Goal: Task Accomplishment & Management: Manage account settings

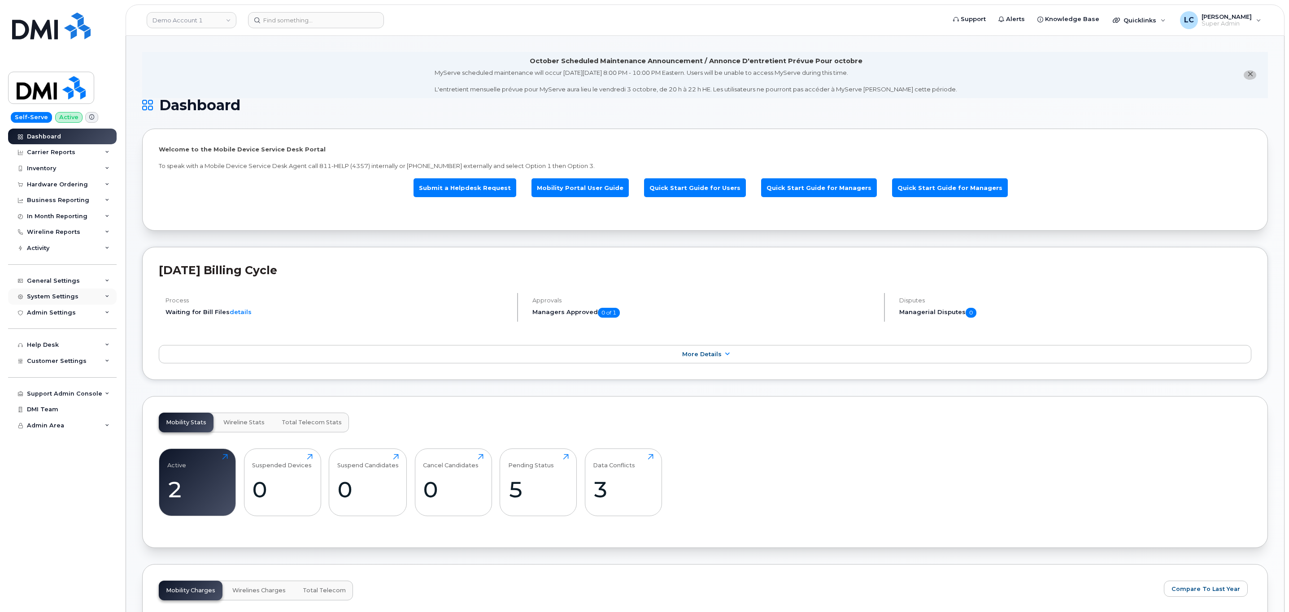
click at [54, 296] on div "System Settings" at bounding box center [53, 296] width 52 height 7
click at [61, 296] on div "System Settings" at bounding box center [53, 296] width 52 height 7
click at [62, 309] on div "Admin Settings" at bounding box center [51, 312] width 49 height 7
click at [70, 287] on div "General Settings" at bounding box center [62, 281] width 108 height 16
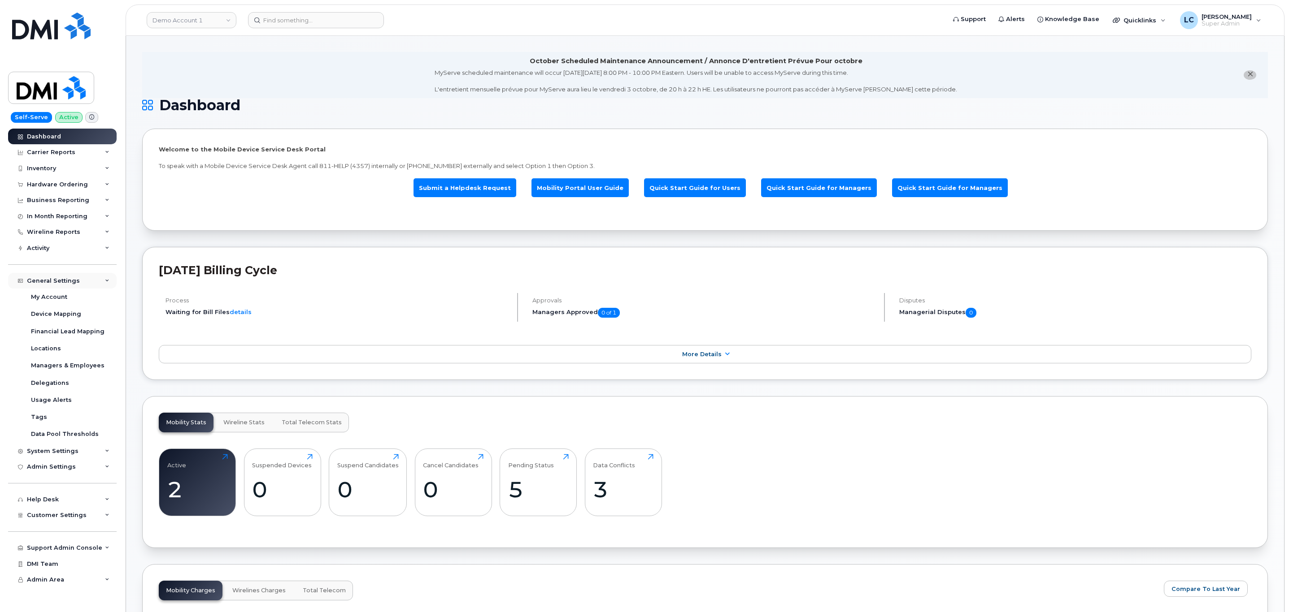
click at [75, 282] on div "General Settings" at bounding box center [53, 281] width 53 height 7
click at [71, 364] on span "Customer Settings" at bounding box center [57, 361] width 60 height 7
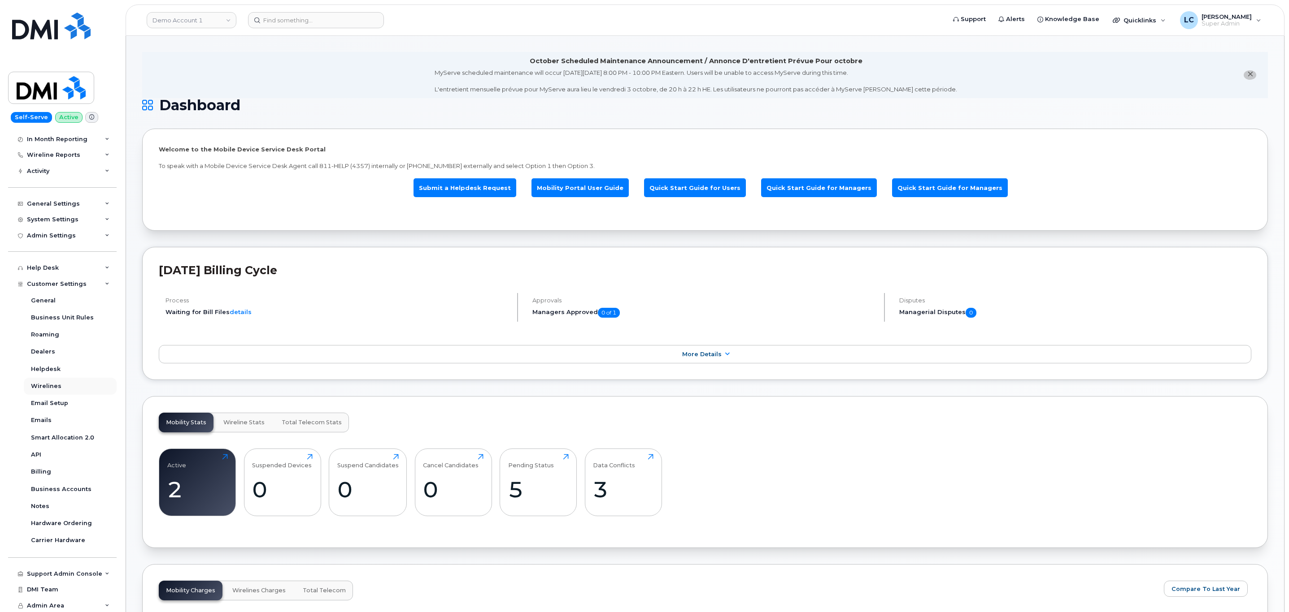
scroll to position [78, 0]
click at [53, 303] on div "General" at bounding box center [43, 300] width 25 height 8
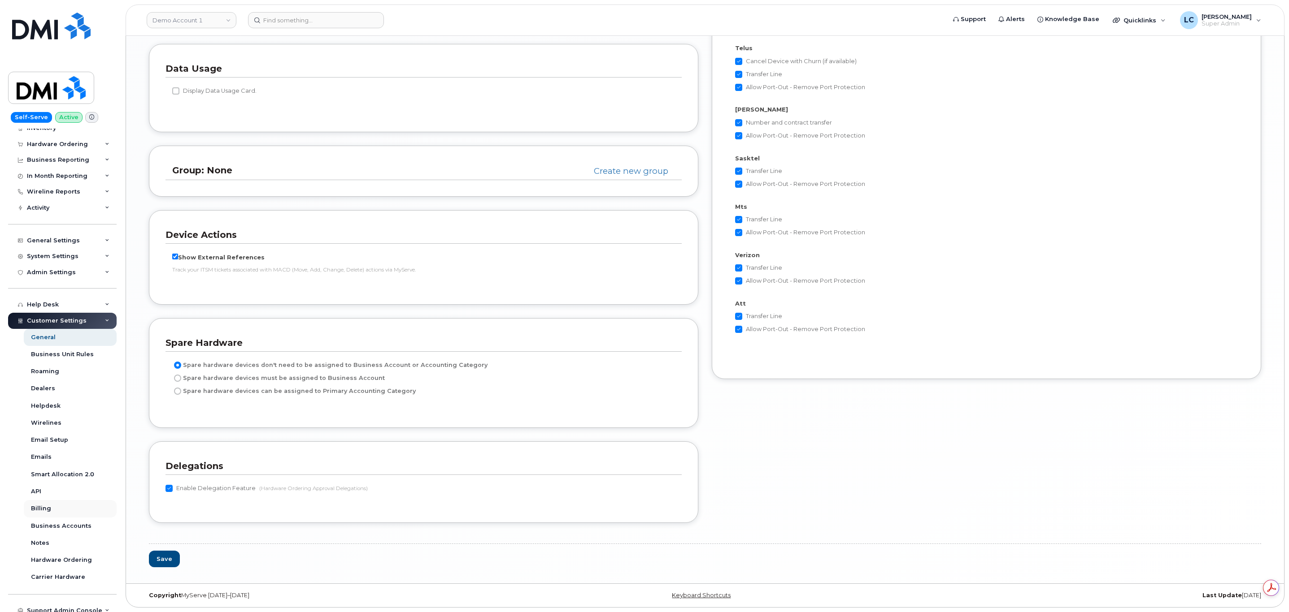
scroll to position [78, 0]
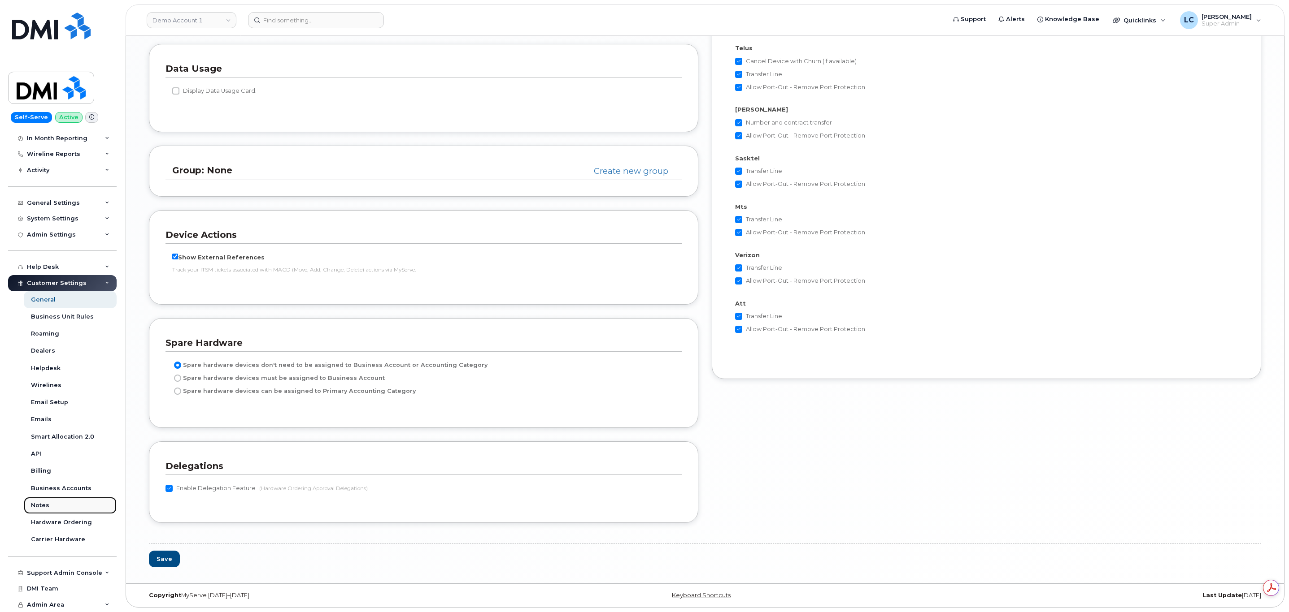
click at [44, 505] on div "Notes" at bounding box center [40, 506] width 18 height 8
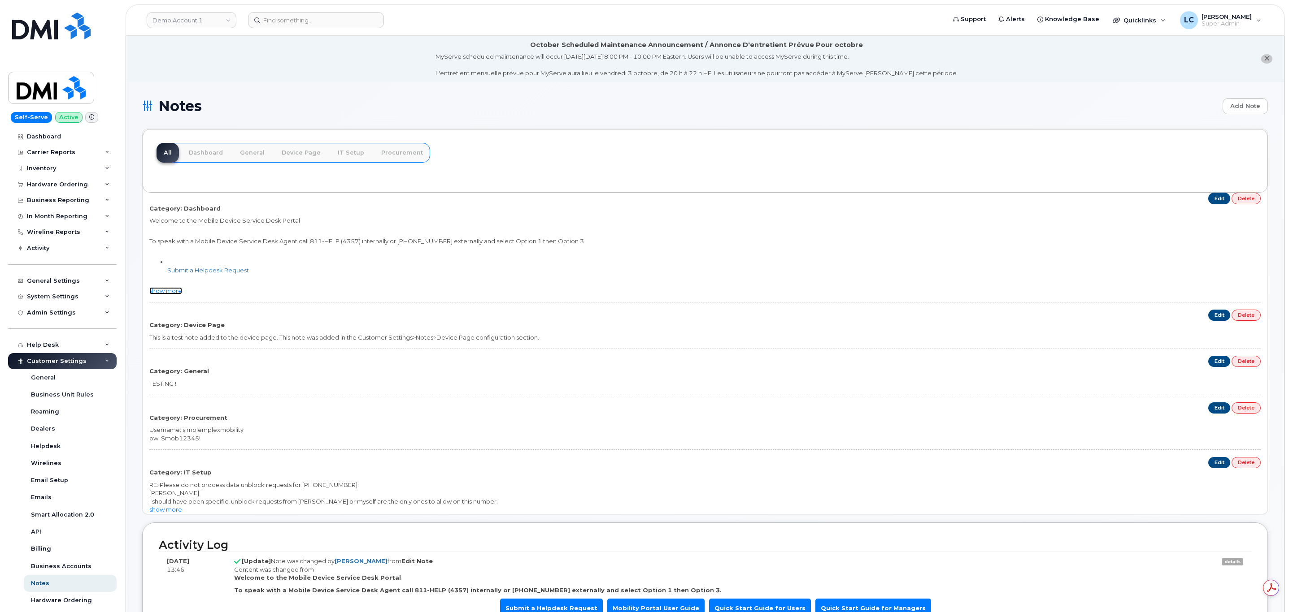
click at [175, 295] on link "show more" at bounding box center [165, 290] width 33 height 7
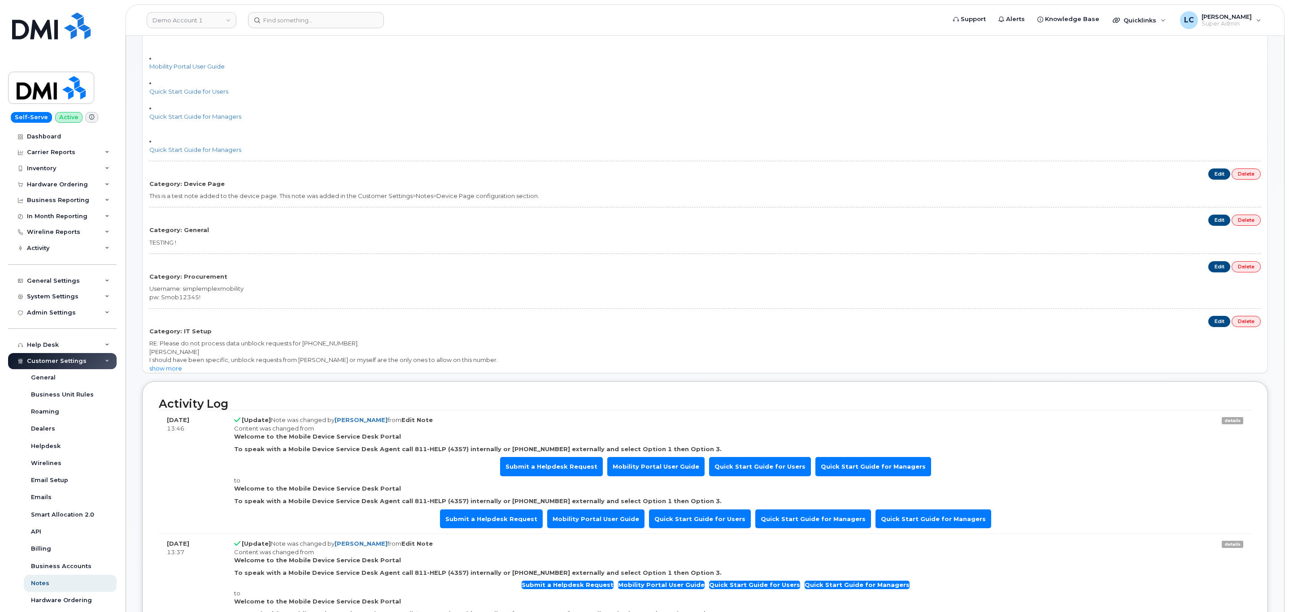
scroll to position [269, 0]
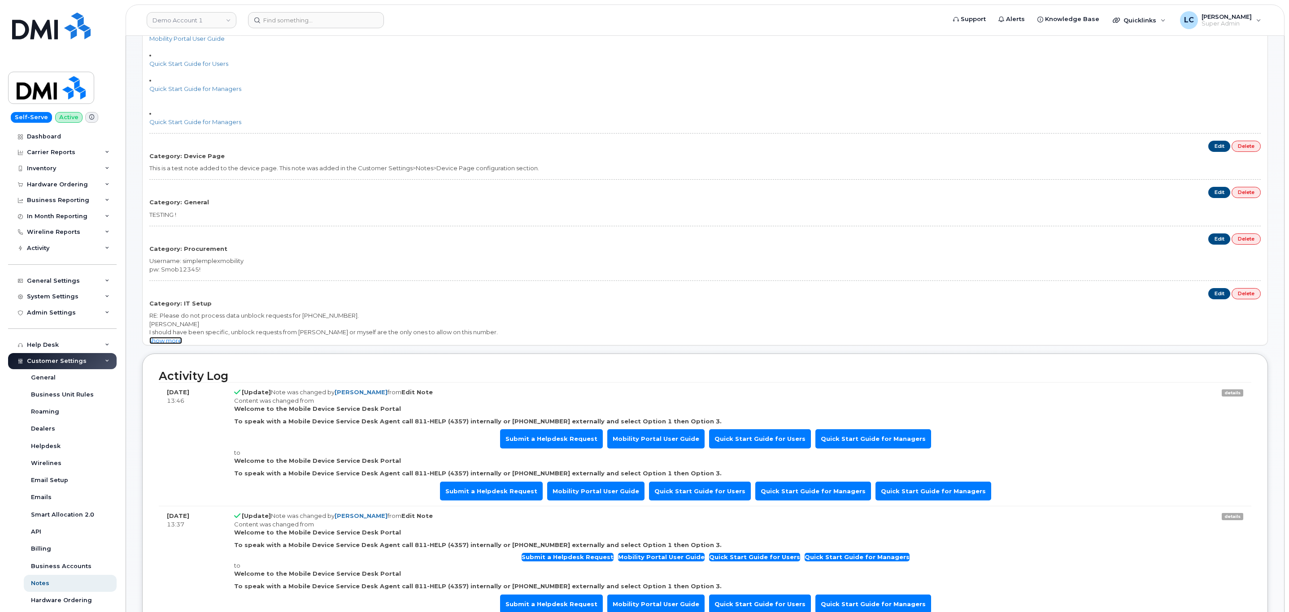
click at [165, 343] on link "show more" at bounding box center [165, 340] width 33 height 7
click at [196, 23] on link "Demo Account 1" at bounding box center [192, 20] width 90 height 16
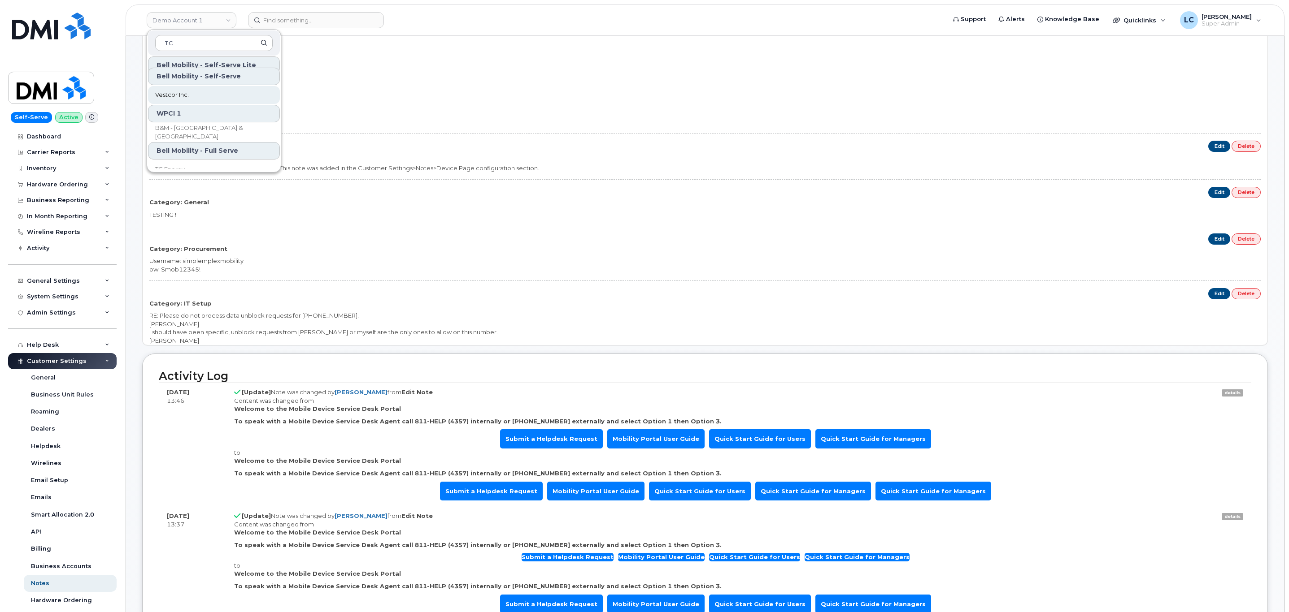
scroll to position [95, 0]
type input "TC"
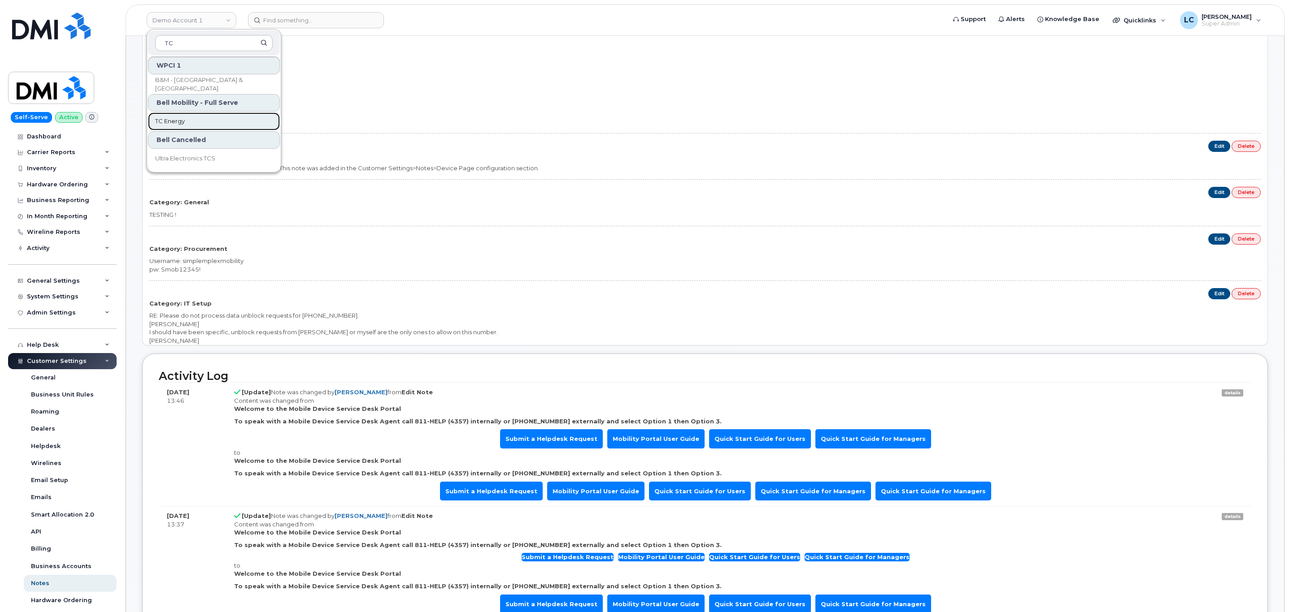
click at [190, 117] on link "TC Energy" at bounding box center [214, 122] width 132 height 18
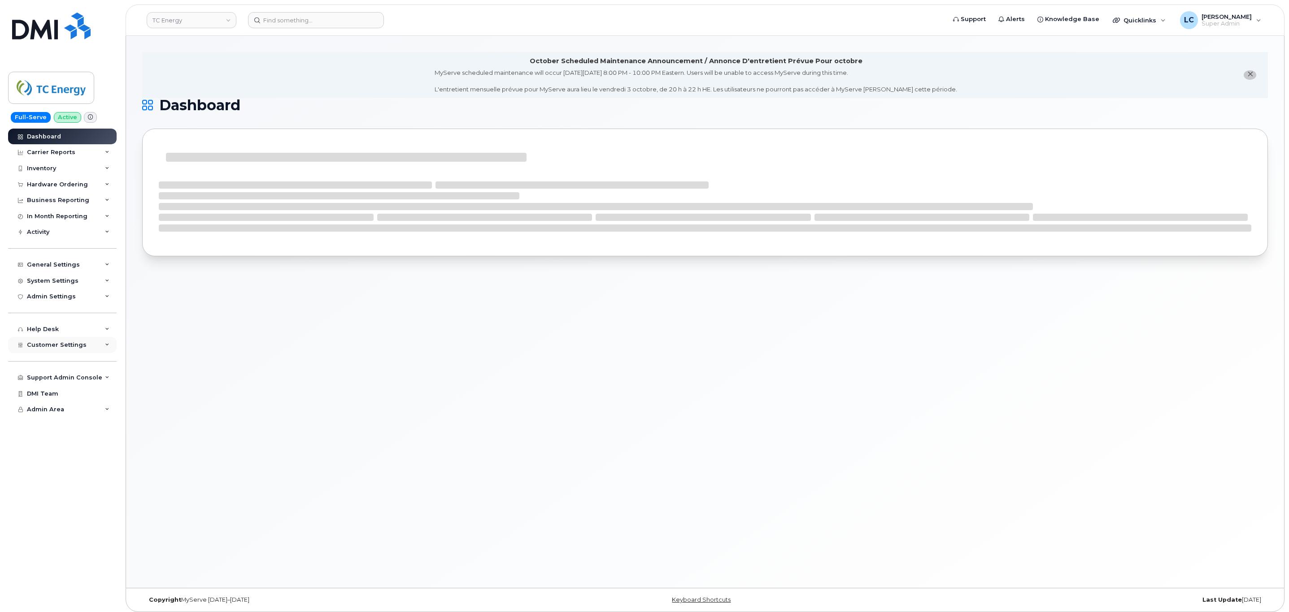
click at [87, 343] on div "Customer Settings" at bounding box center [62, 345] width 108 height 16
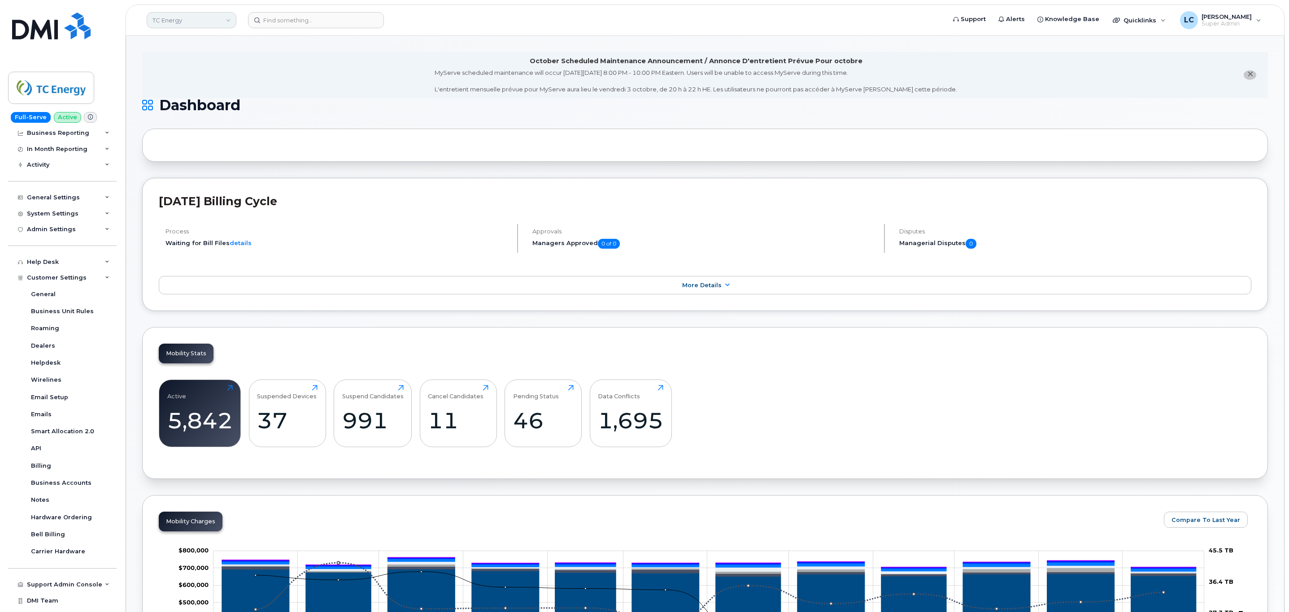
click at [205, 15] on link "TC Energy" at bounding box center [192, 20] width 90 height 16
click at [210, 43] on input at bounding box center [213, 43] width 117 height 16
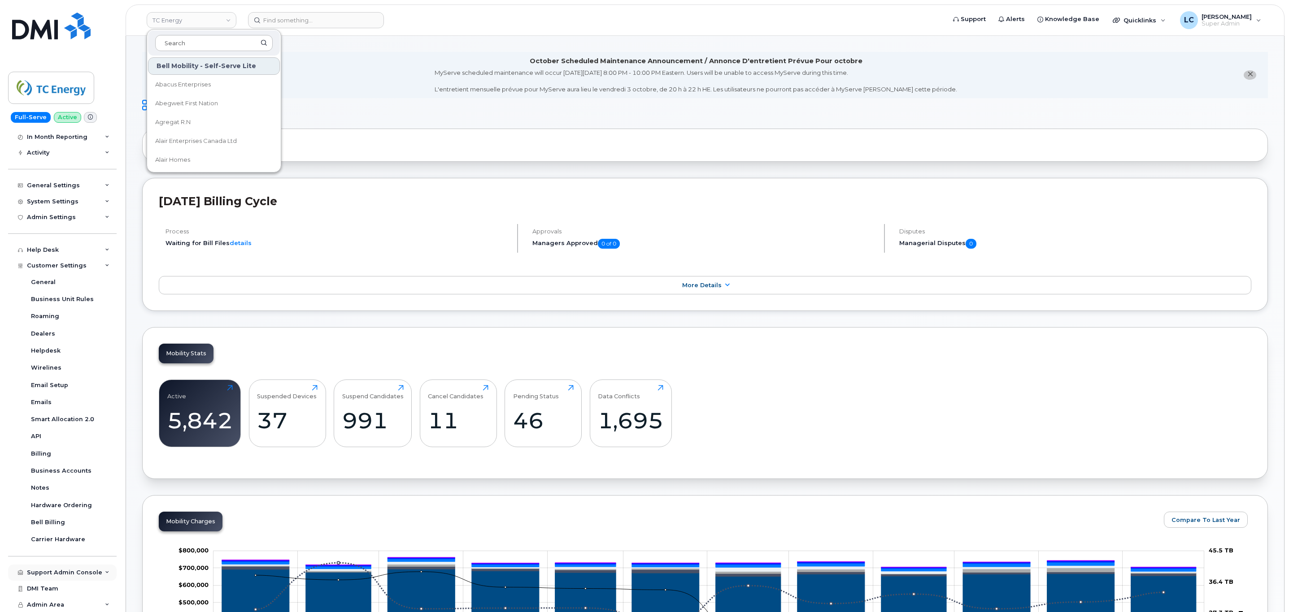
click at [86, 573] on div "Support Admin Console" at bounding box center [64, 572] width 75 height 7
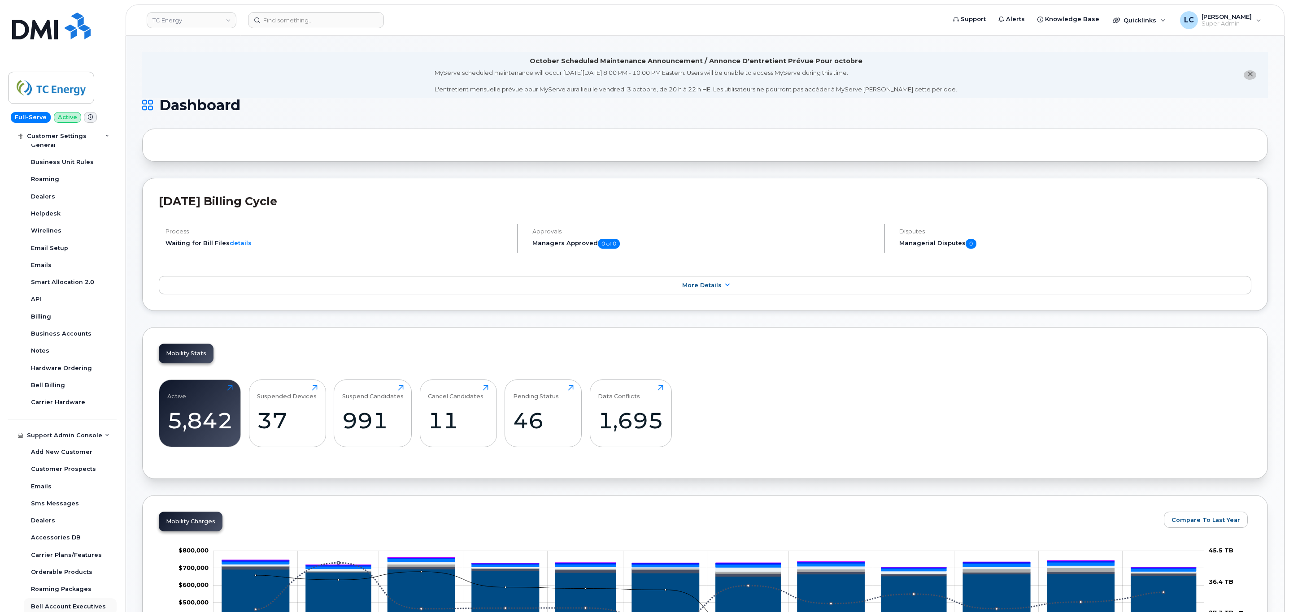
scroll to position [302, 0]
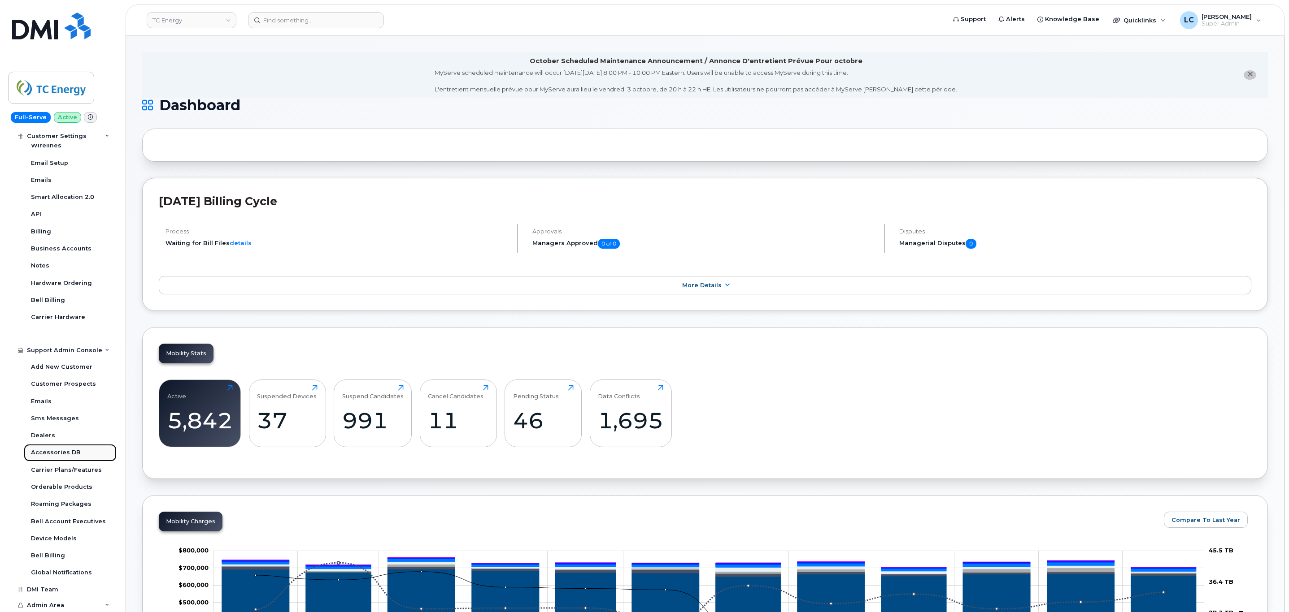
click at [73, 451] on div "Accessories DB" at bounding box center [56, 453] width 50 height 8
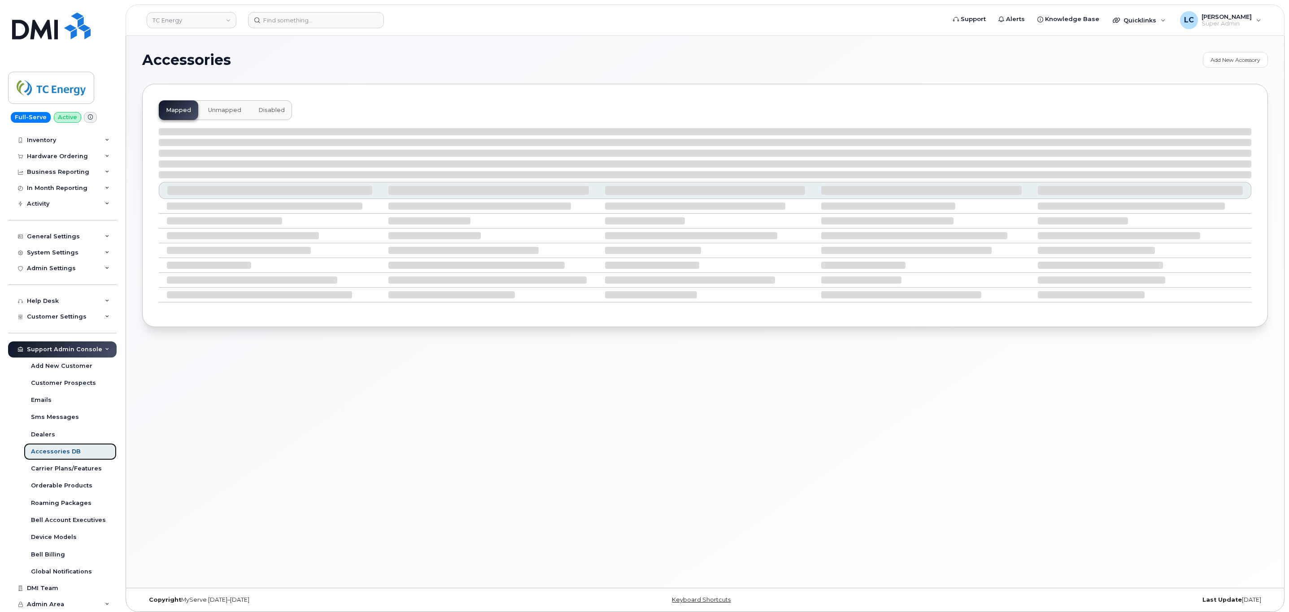
scroll to position [27, 0]
select select "null"
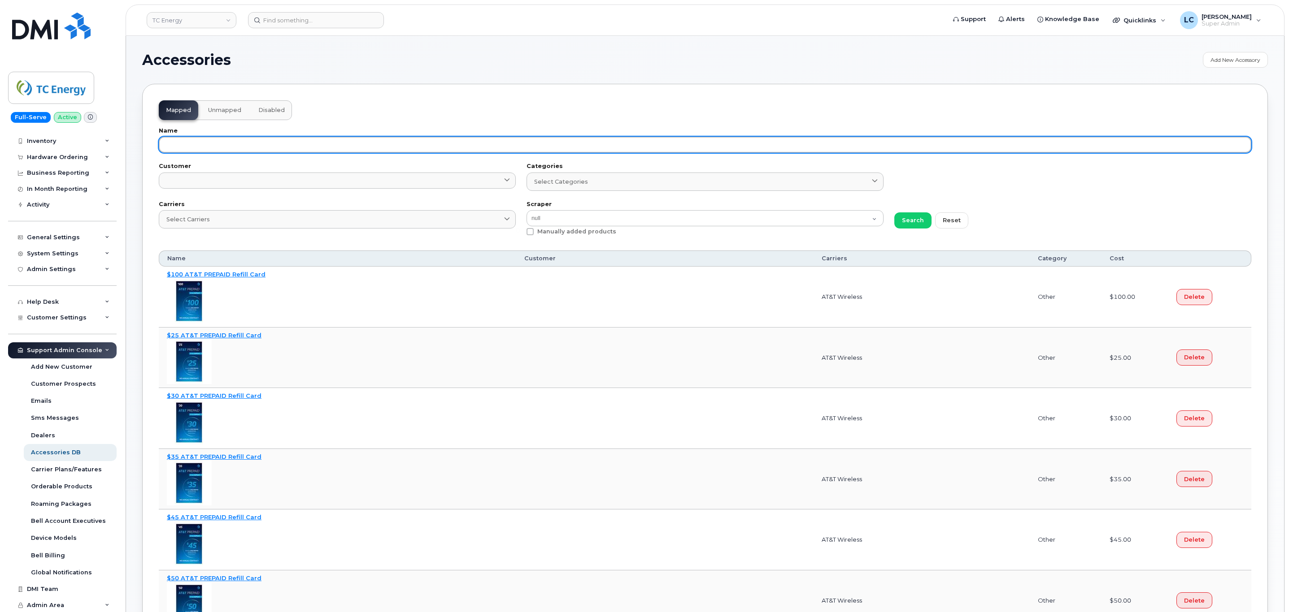
click at [291, 143] on input "text" at bounding box center [705, 145] width 1092 height 16
click at [312, 142] on input "text" at bounding box center [705, 145] width 1092 height 16
paste input "64389841"
type input "64389841"
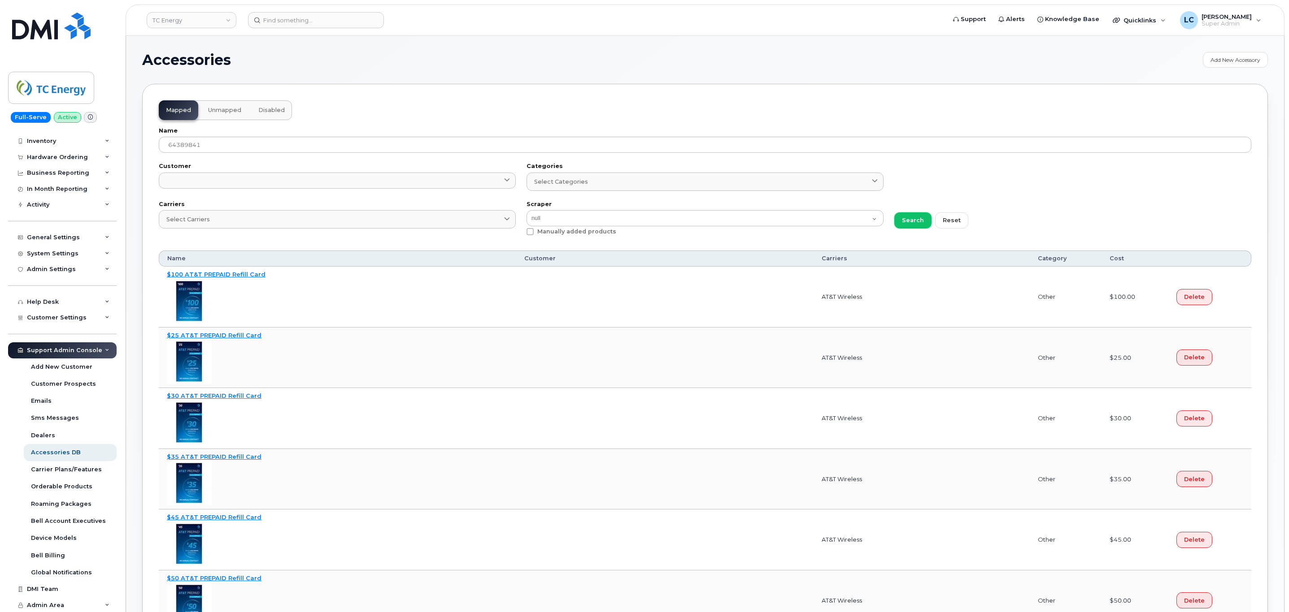
click at [905, 221] on span "Search" at bounding box center [913, 220] width 22 height 9
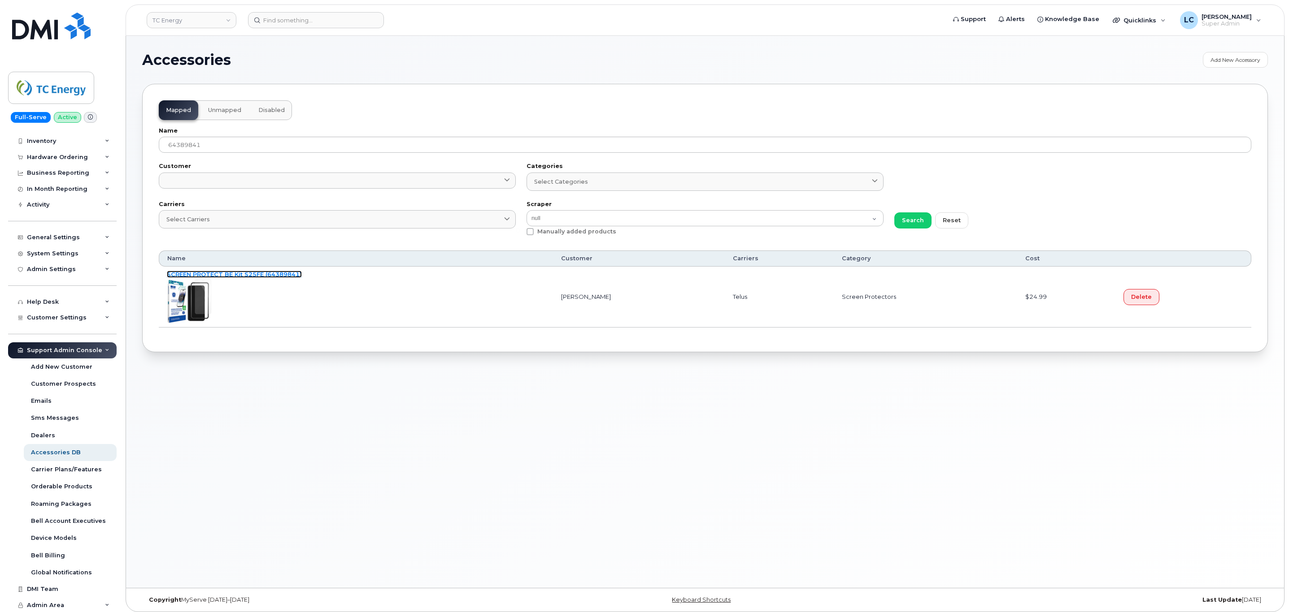
click at [281, 278] on link "SCREEN PROTECT BE Kit S25FE (64389841)" at bounding box center [234, 274] width 135 height 7
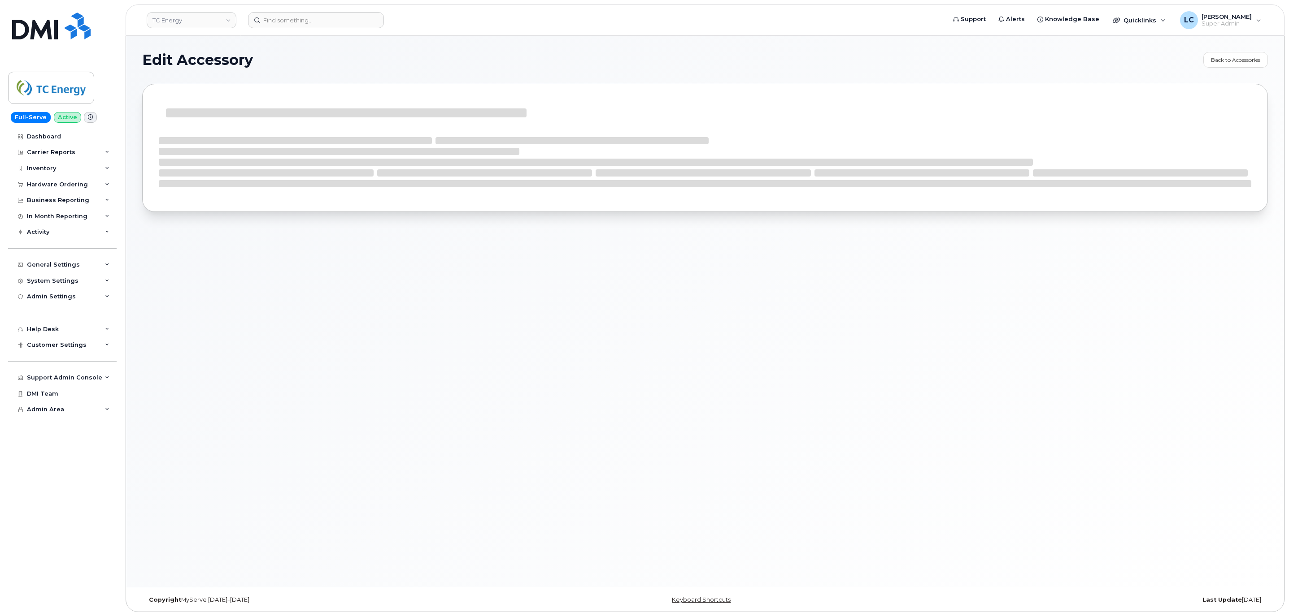
select select "Screen Protectors"
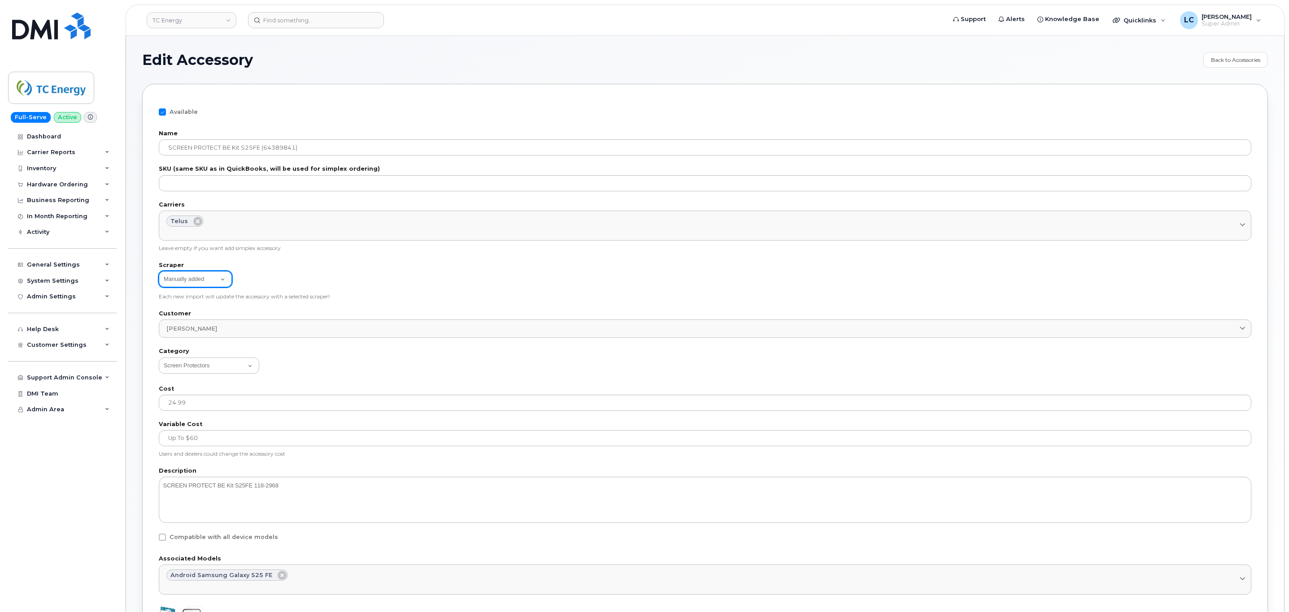
click at [221, 278] on select "Manually added att bell clearwest imagine_wireless jump rogers sask_tel sasktel…" at bounding box center [195, 279] width 73 height 16
click at [262, 278] on div "Manually added att bell clearwest imagine_wireless jump rogers sask_tel sasktel…" at bounding box center [705, 280] width 1092 height 18
click at [248, 370] on select "Antenna Audio Batteries & Doors Batteries & Power Battery Belt Clips & Cases Bl…" at bounding box center [209, 366] width 100 height 16
click at [382, 101] on div "Available Name SCREEN PROTECT BE Kit S25FE (64389841) SKU (same SKU as in Quick…" at bounding box center [705, 400] width 1092 height 601
click at [1213, 54] on link "Back to Accessories" at bounding box center [1235, 60] width 65 height 16
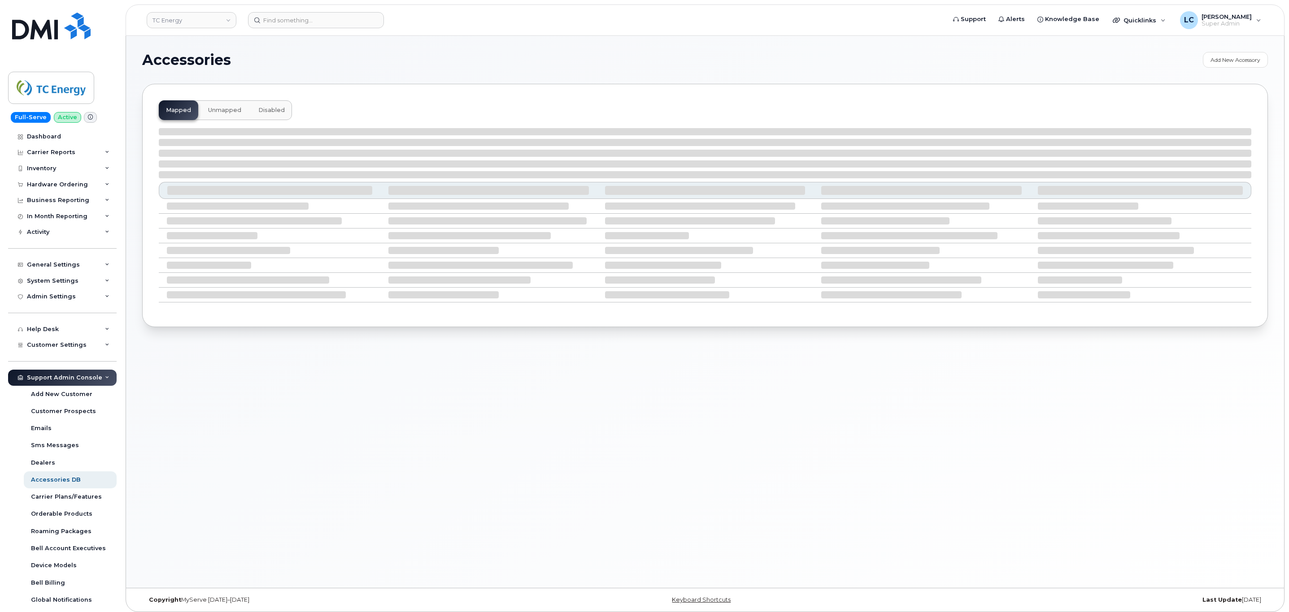
select select "null"
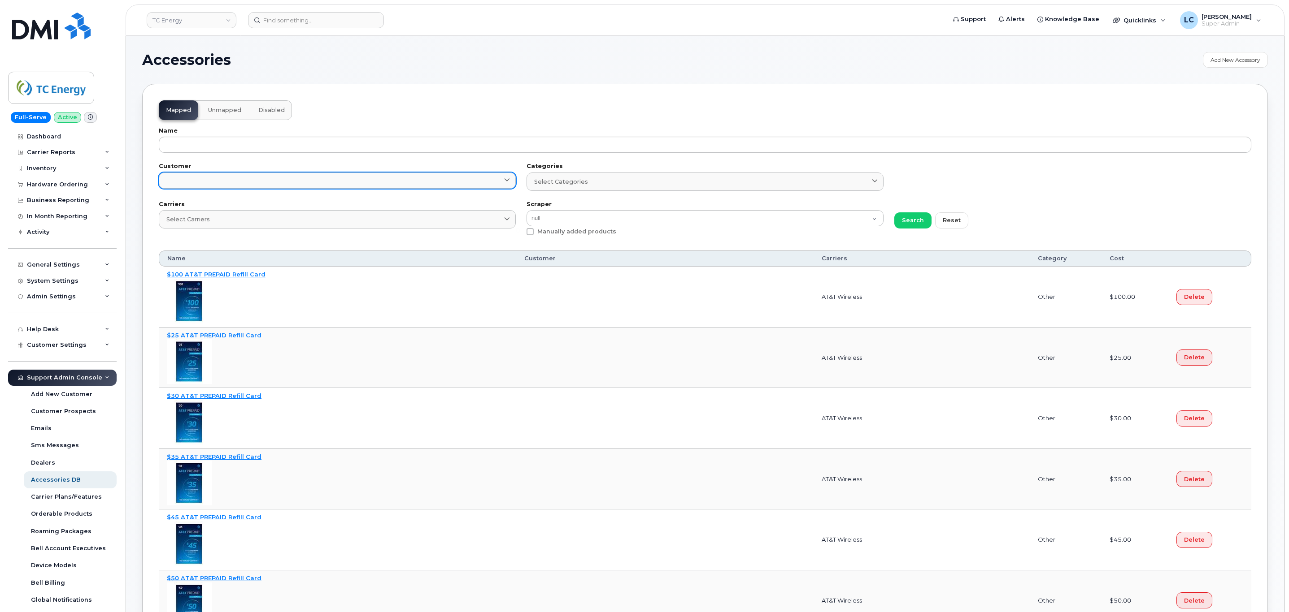
click at [320, 186] on link at bounding box center [337, 181] width 357 height 16
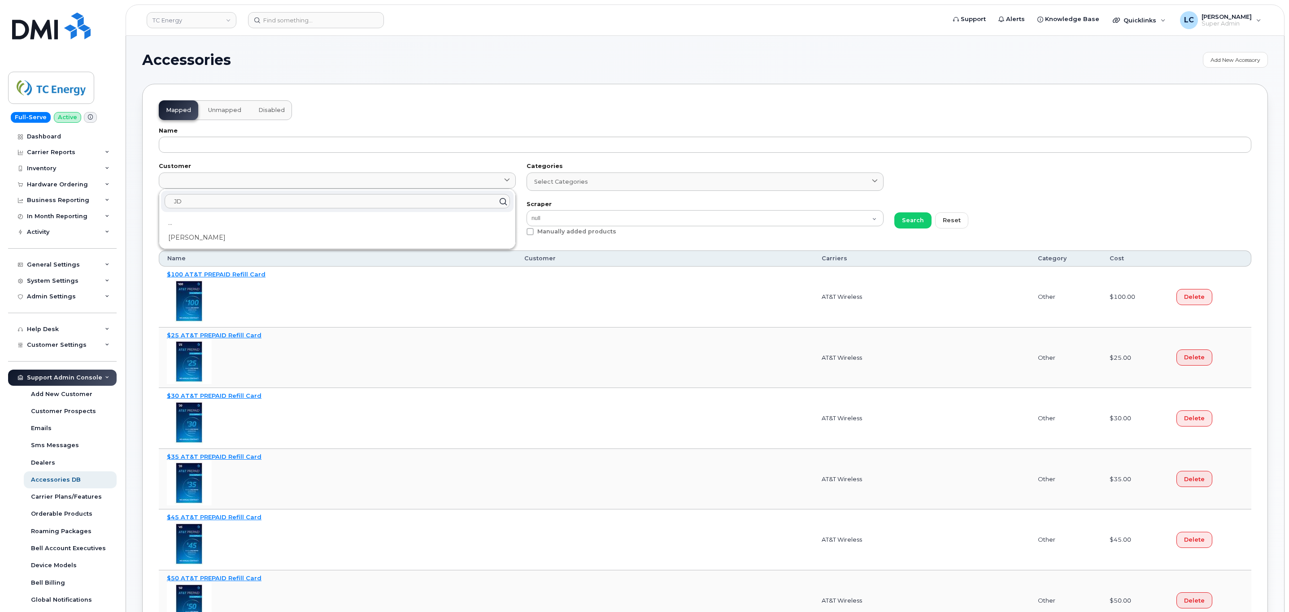
type input "JD"
click at [218, 247] on div "JD ... JD Irving" at bounding box center [337, 219] width 356 height 60
click at [225, 243] on div "JD Irving" at bounding box center [337, 237] width 352 height 15
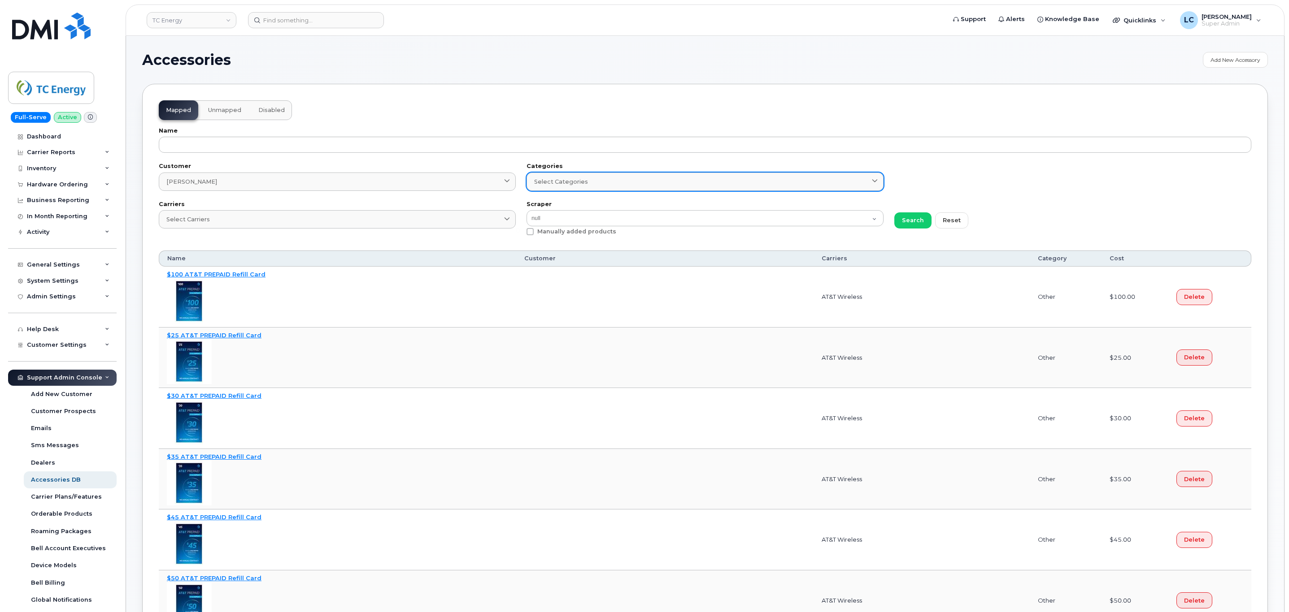
click at [586, 186] on div "Select Categories" at bounding box center [705, 182] width 342 height 9
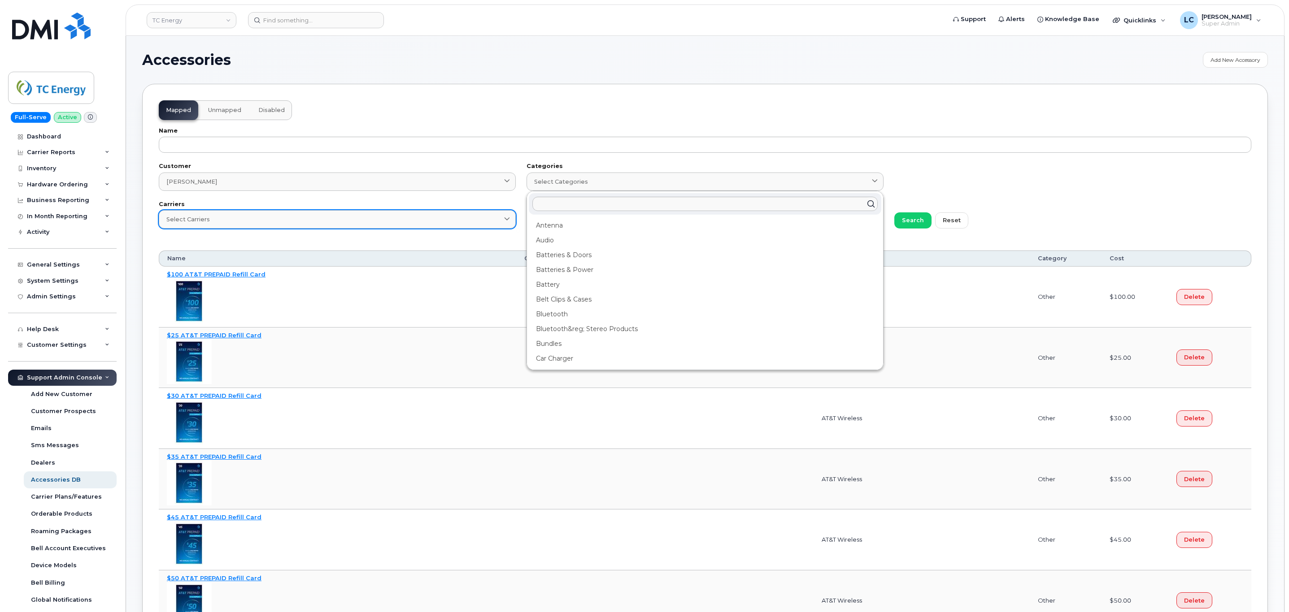
click at [452, 217] on div "Select Carriers" at bounding box center [337, 219] width 342 height 9
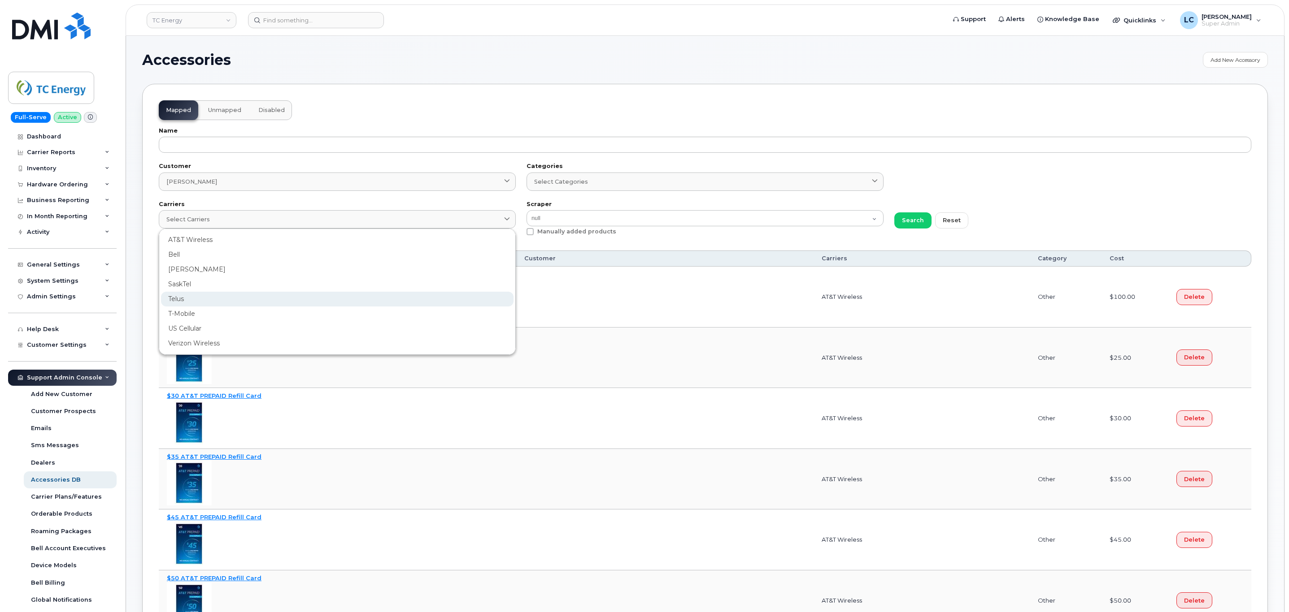
click at [199, 301] on div "Telus" at bounding box center [337, 299] width 352 height 15
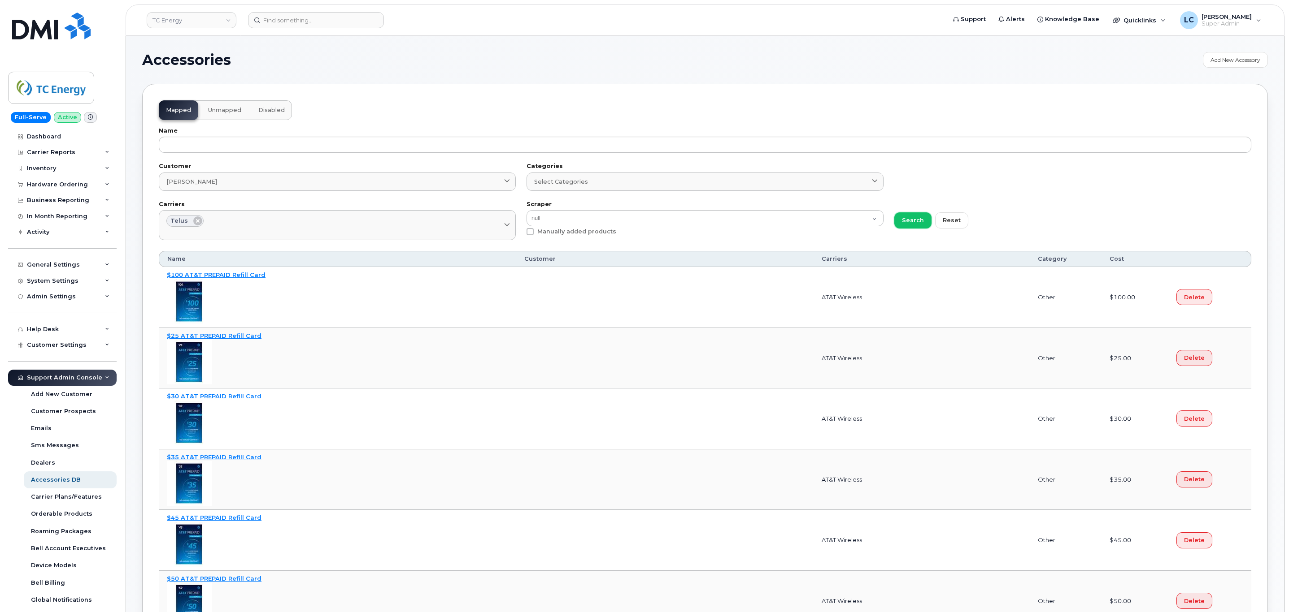
click at [923, 226] on button "Search" at bounding box center [912, 221] width 37 height 16
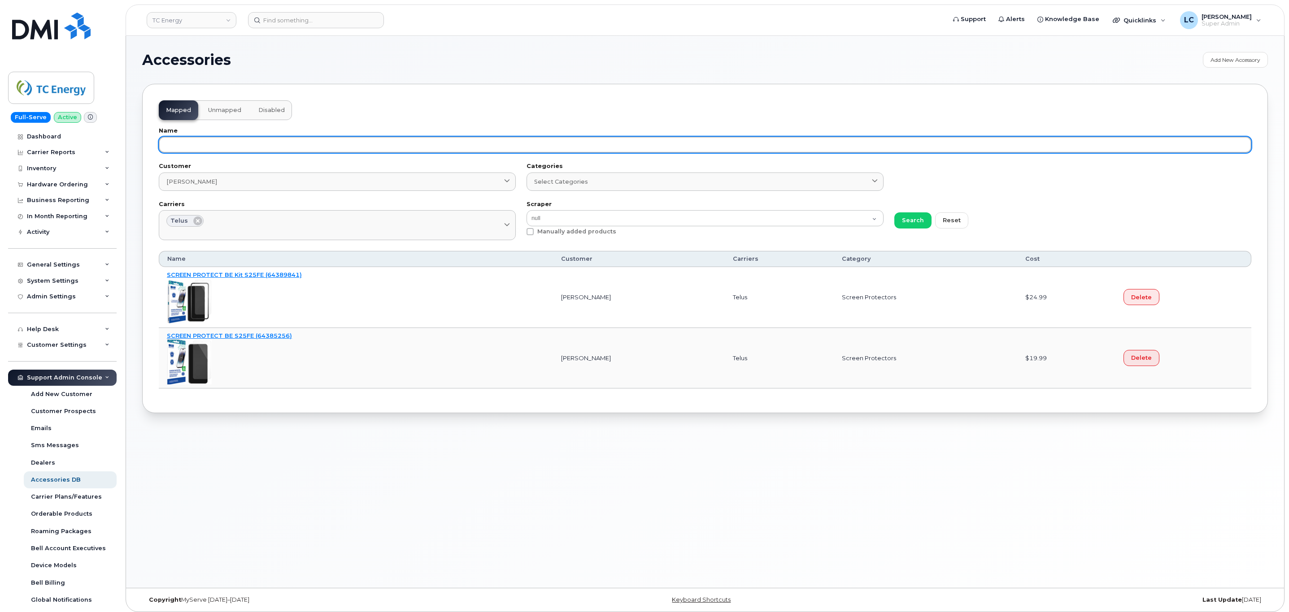
click at [394, 153] on input "text" at bounding box center [705, 145] width 1092 height 16
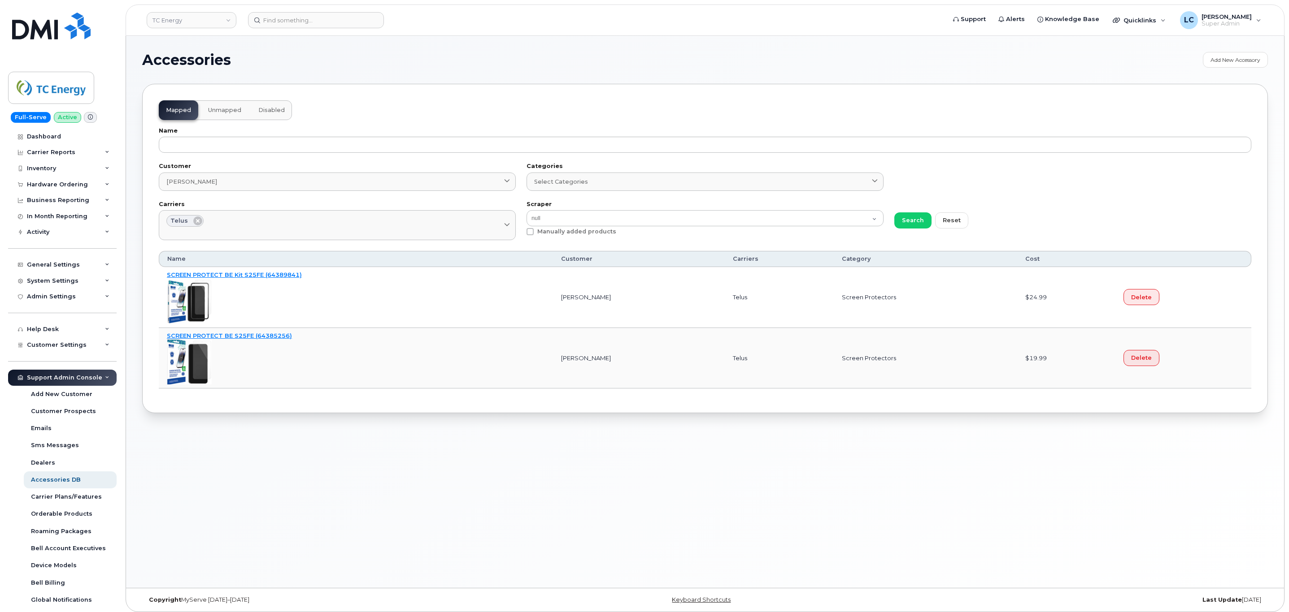
click at [374, 164] on div "Customer JD Irving JD ... JD Irving" at bounding box center [337, 177] width 368 height 38
click at [907, 225] on span "Search" at bounding box center [913, 220] width 22 height 9
click at [397, 310] on div at bounding box center [356, 301] width 378 height 45
click at [234, 116] on button "Unmapped" at bounding box center [225, 110] width 48 height 20
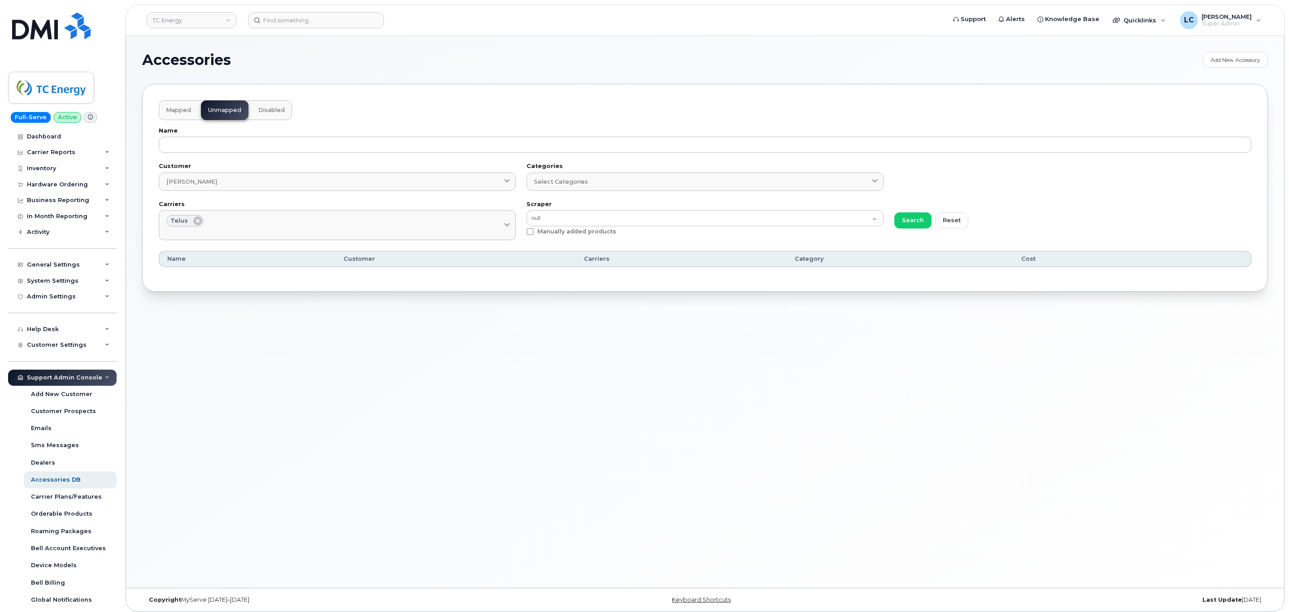
click at [189, 105] on button "Mapped" at bounding box center [178, 110] width 39 height 20
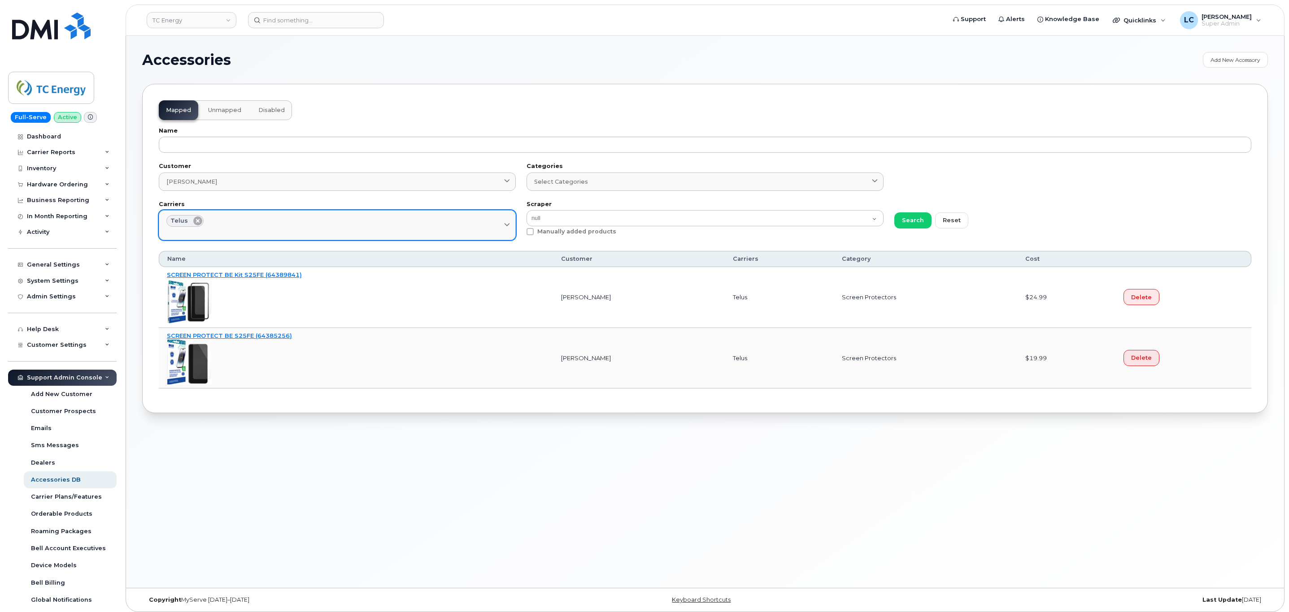
click at [195, 221] on icon at bounding box center [197, 221] width 9 height 9
click at [905, 220] on span "Search" at bounding box center [913, 220] width 22 height 9
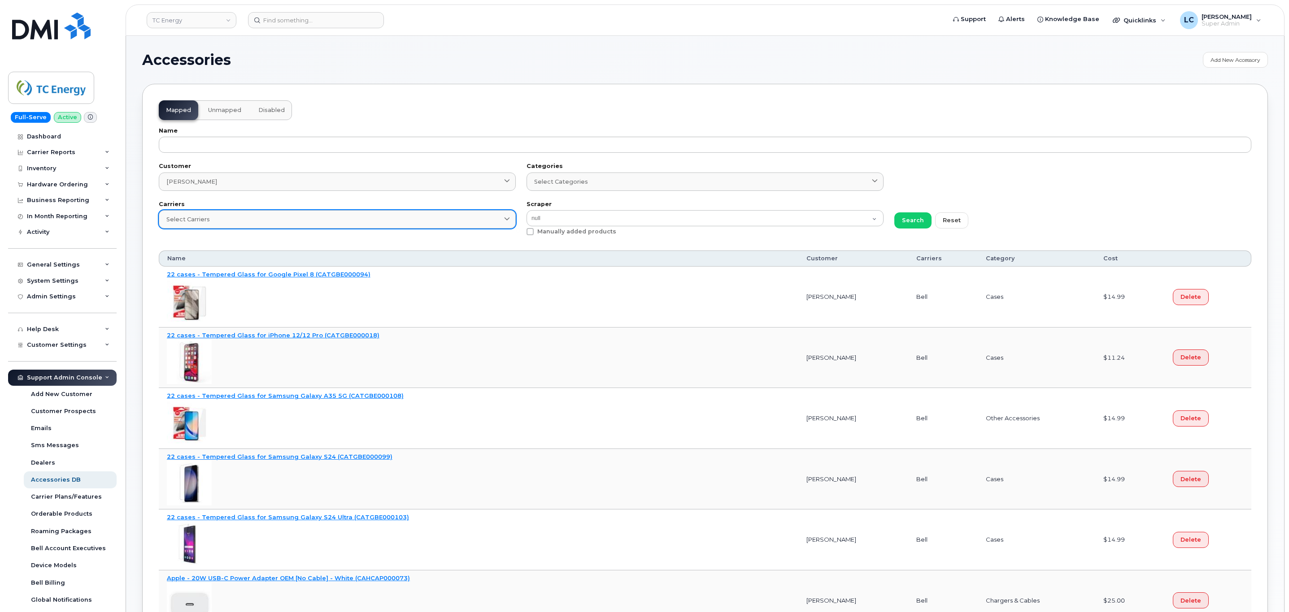
click at [327, 222] on div "Select Carriers" at bounding box center [337, 219] width 342 height 9
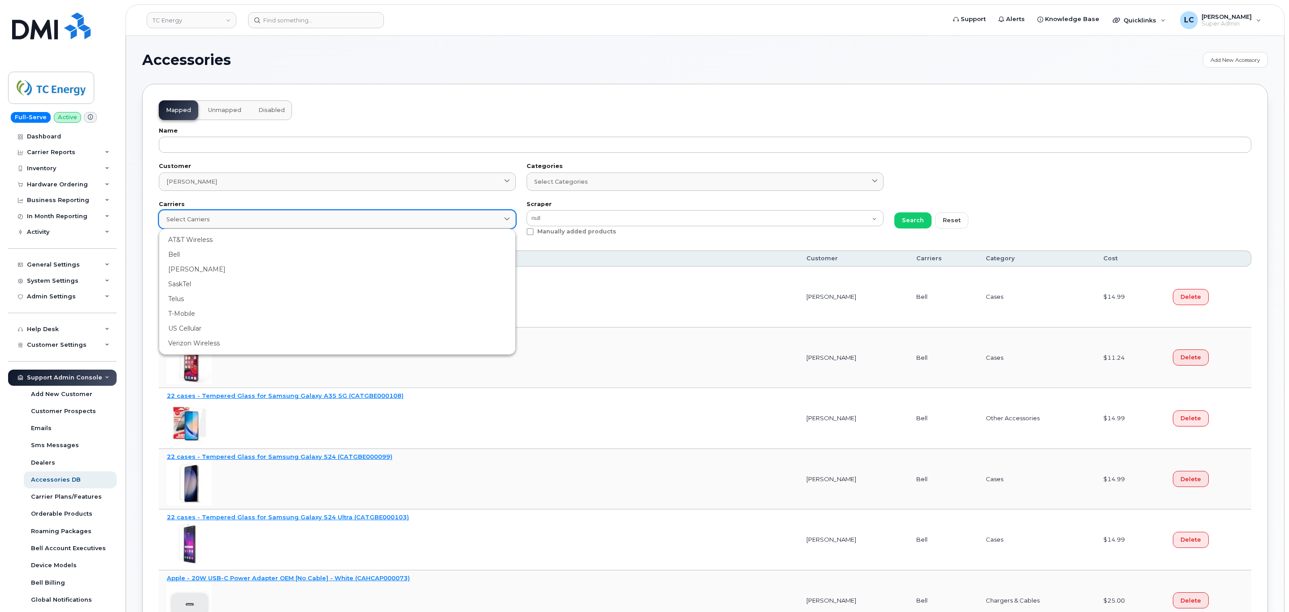
click at [327, 223] on div "Select Carriers" at bounding box center [337, 219] width 342 height 9
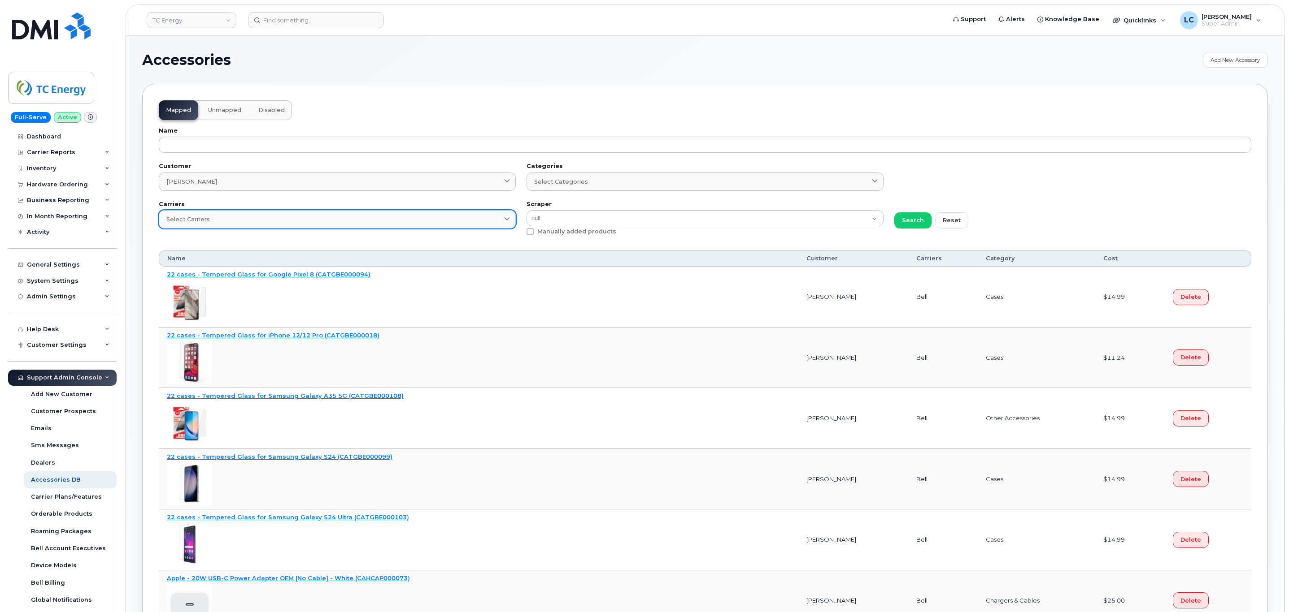
click at [389, 218] on div "Select Carriers" at bounding box center [337, 219] width 342 height 9
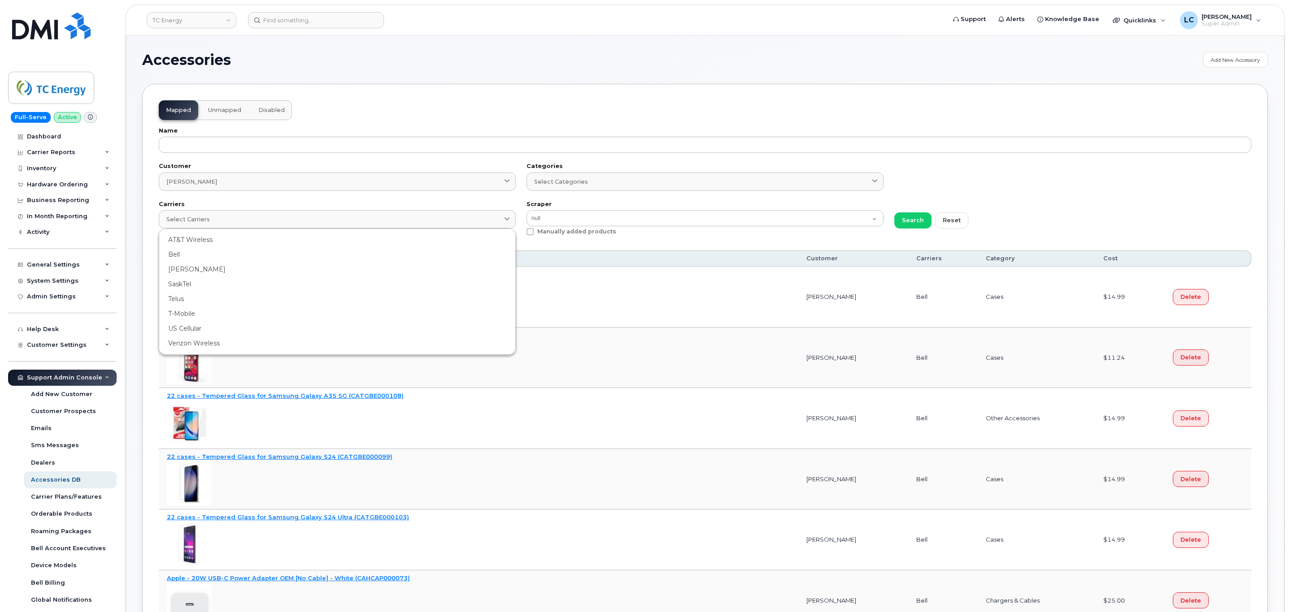
click at [229, 295] on div "Telus" at bounding box center [337, 299] width 352 height 15
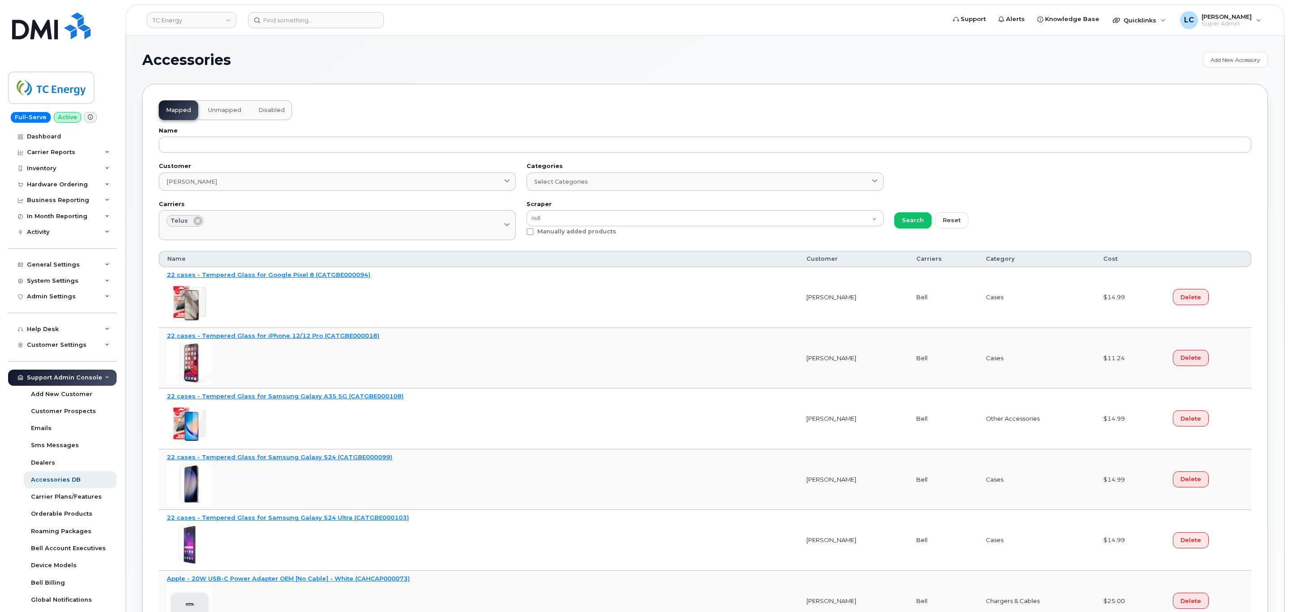
click at [912, 221] on span "Search" at bounding box center [913, 220] width 22 height 9
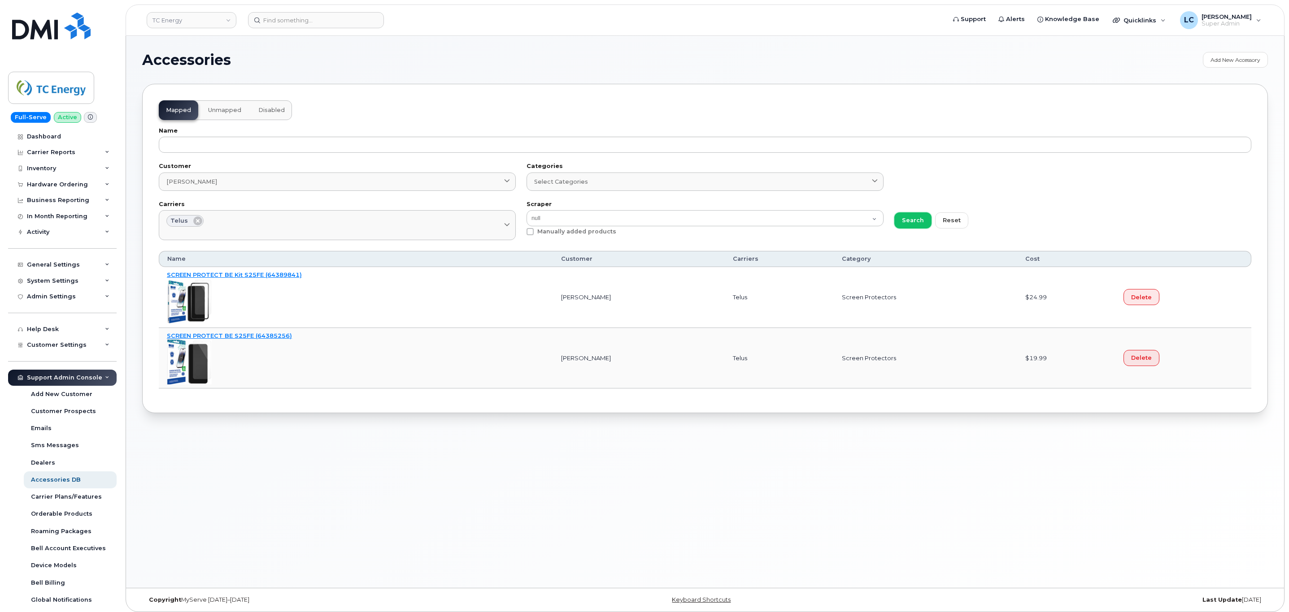
click at [906, 222] on span "Search" at bounding box center [913, 220] width 22 height 9
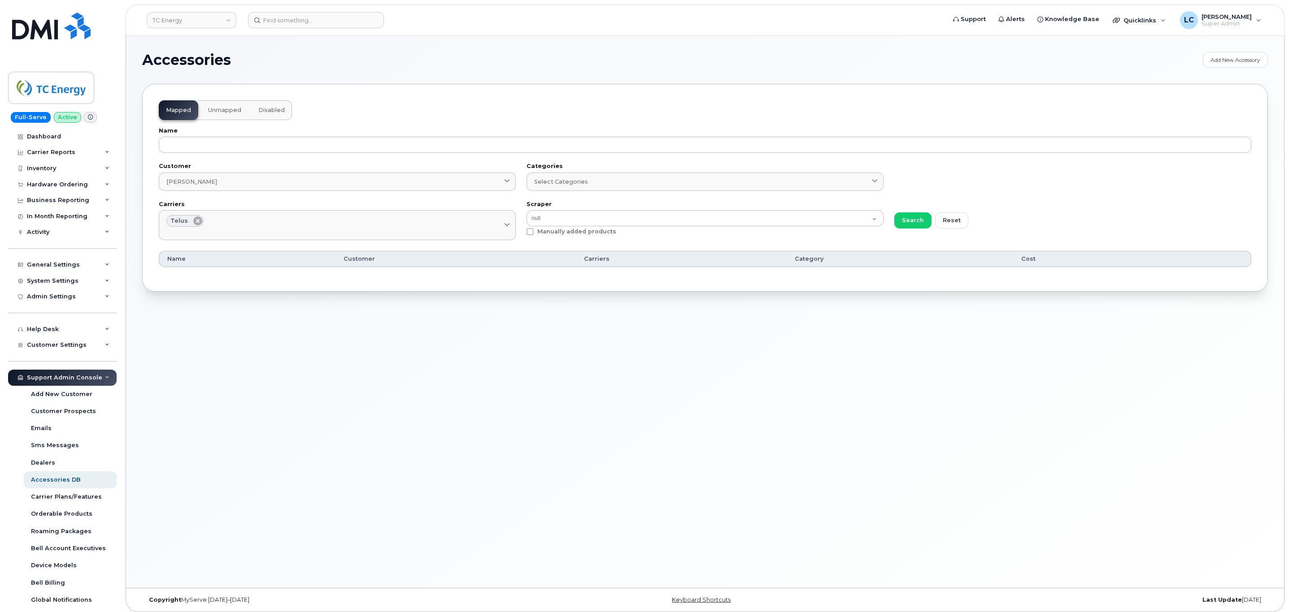
click at [197, 223] on icon at bounding box center [197, 221] width 9 height 9
click at [183, 24] on link "TC Energy" at bounding box center [192, 20] width 90 height 16
click at [203, 45] on input at bounding box center [213, 43] width 117 height 16
type input "Mount"
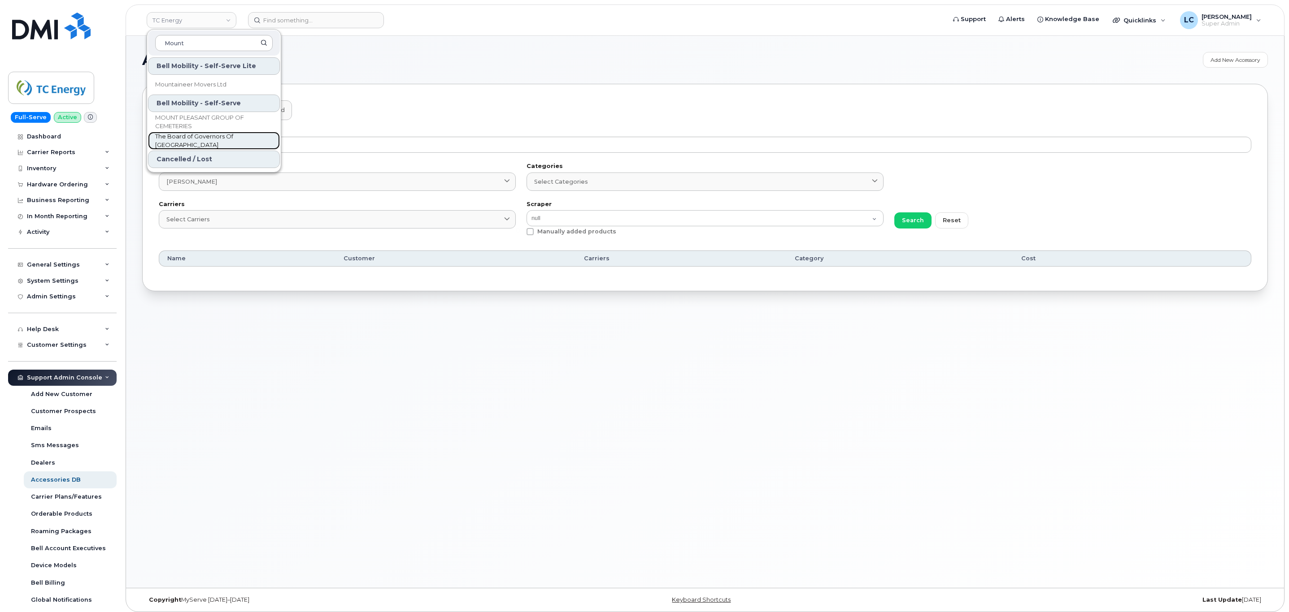
click at [229, 140] on span "The Board of Governors Of [GEOGRAPHIC_DATA]" at bounding box center [206, 140] width 103 height 17
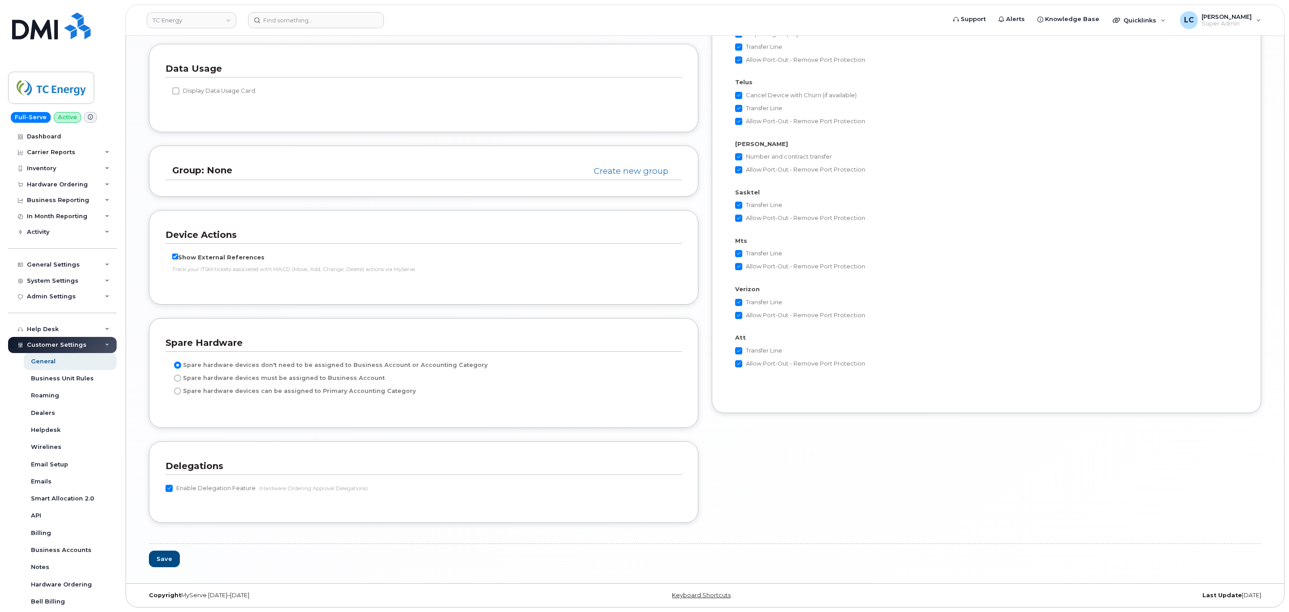
scroll to position [1636, 0]
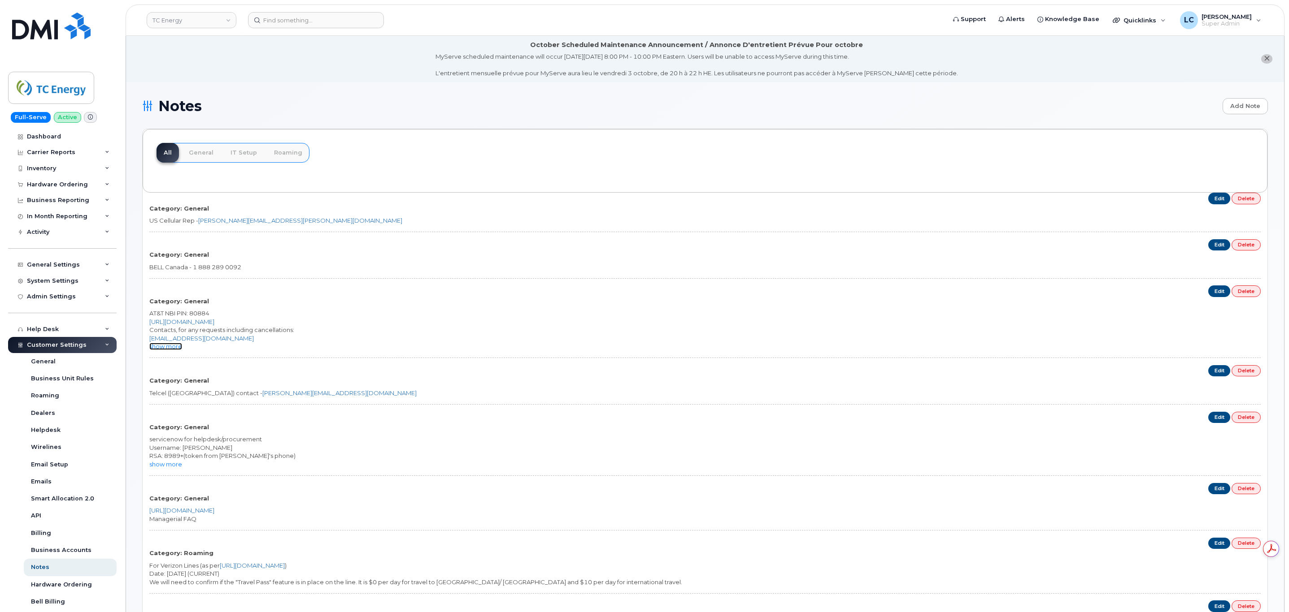
click at [165, 350] on link "show more" at bounding box center [165, 346] width 33 height 7
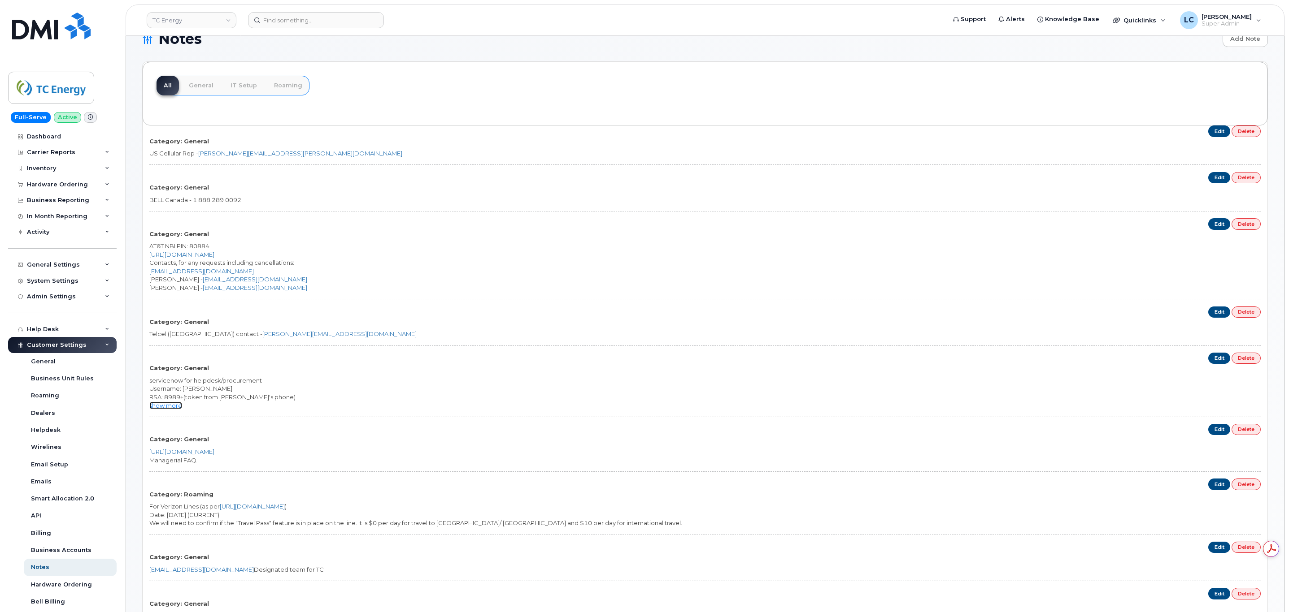
click at [160, 406] on link "show more" at bounding box center [165, 405] width 33 height 7
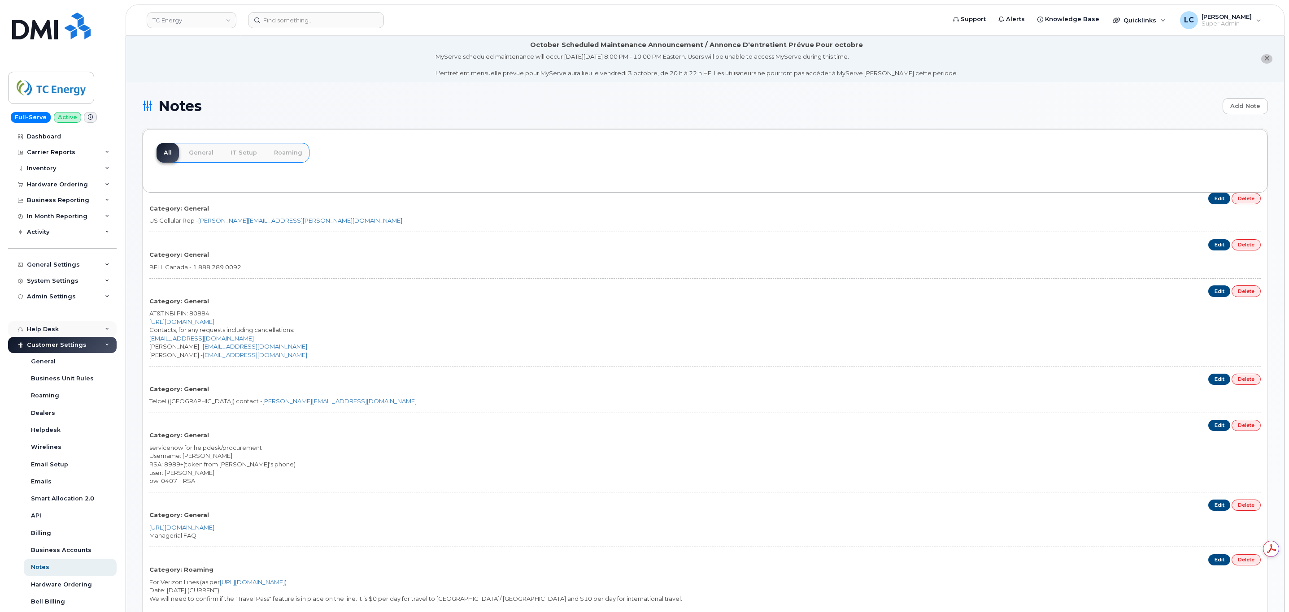
click at [73, 330] on div "Help Desk" at bounding box center [62, 329] width 108 height 16
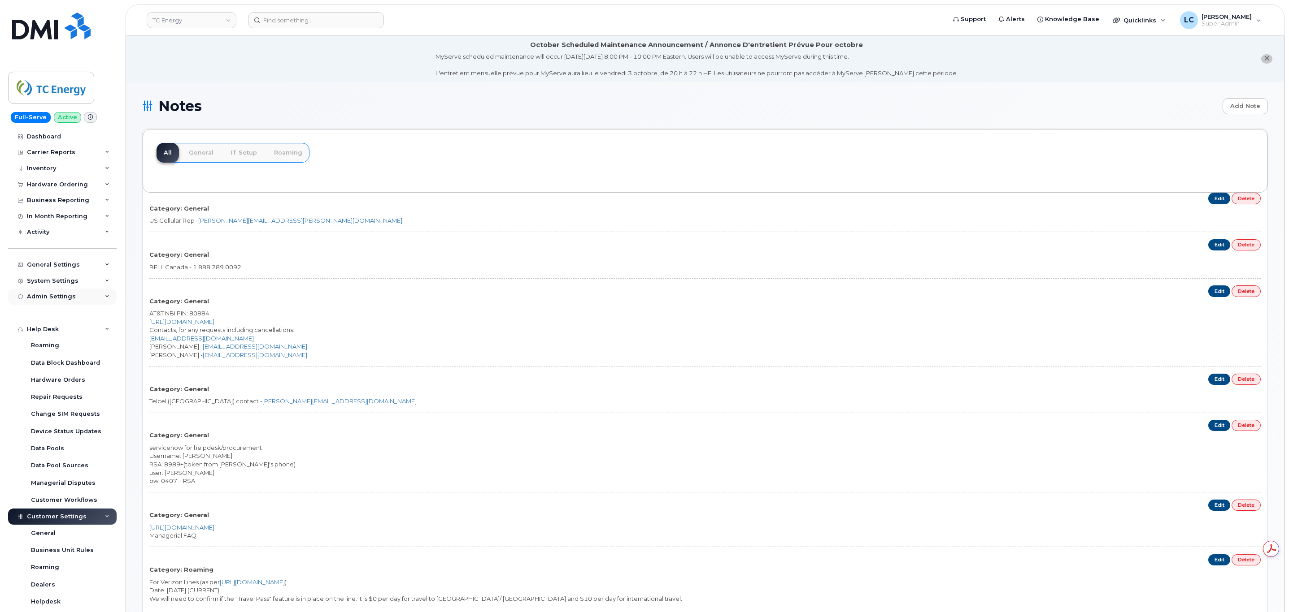
click at [83, 300] on div "Admin Settings" at bounding box center [62, 297] width 108 height 16
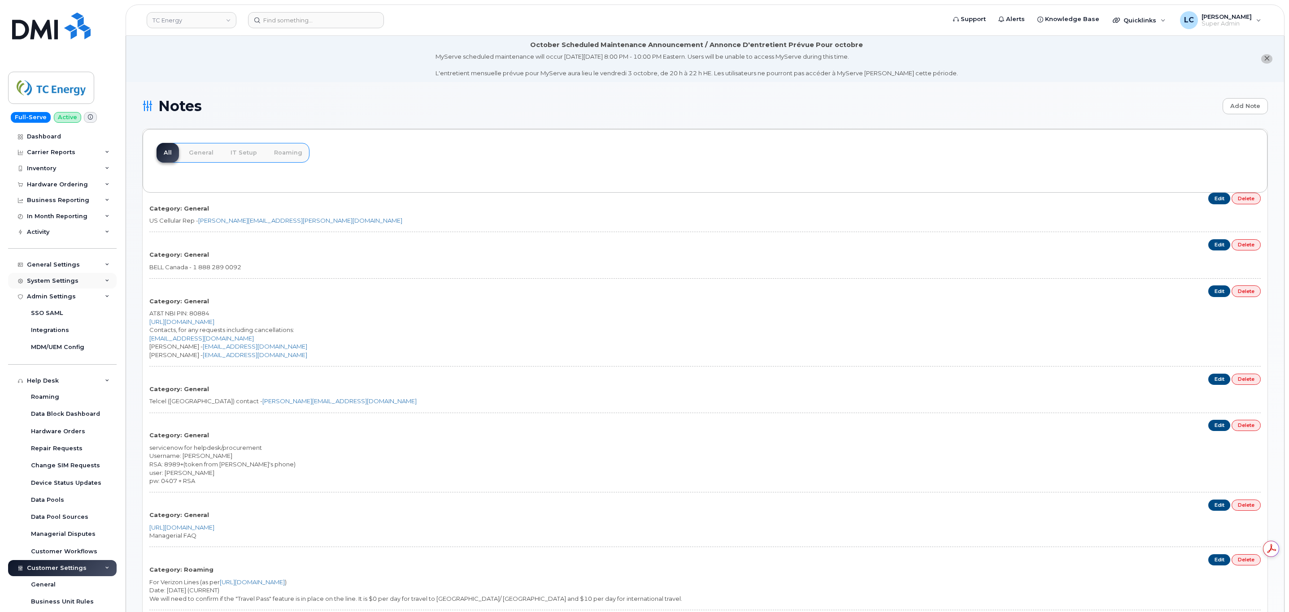
click at [93, 283] on div "System Settings" at bounding box center [62, 281] width 108 height 16
click at [95, 270] on div "General Settings" at bounding box center [62, 265] width 108 height 16
click at [87, 239] on div "Activity" at bounding box center [62, 232] width 108 height 16
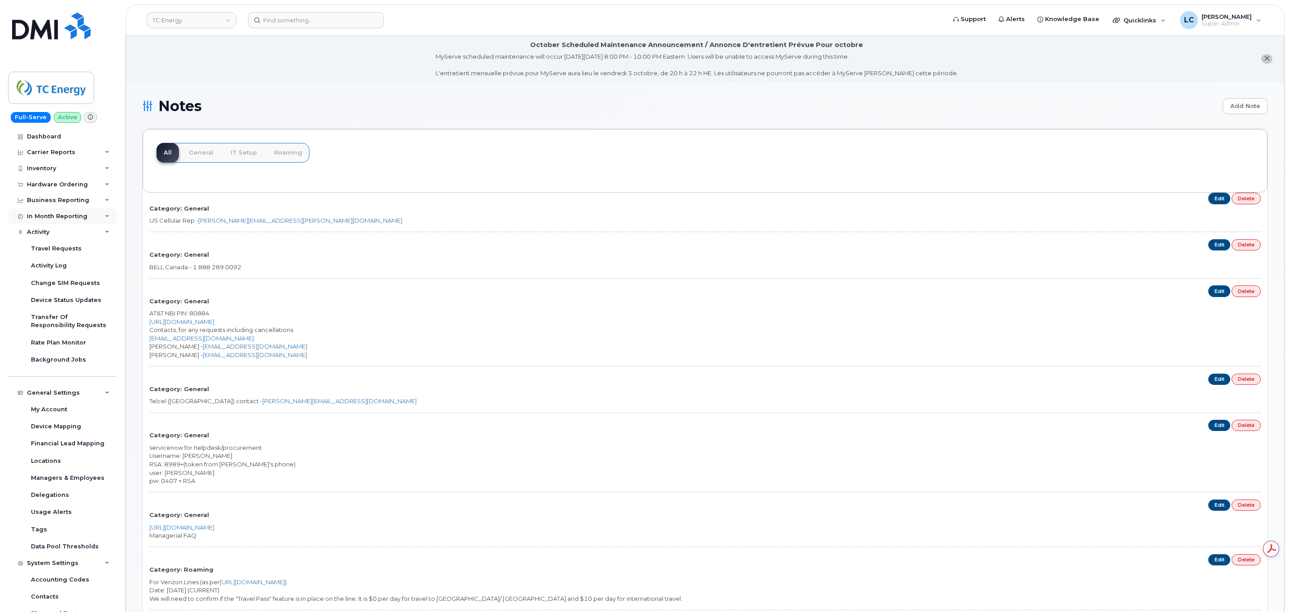
click at [94, 214] on div "In Month Reporting" at bounding box center [62, 216] width 108 height 16
click at [97, 202] on div "Business Reporting" at bounding box center [62, 200] width 108 height 16
click at [97, 185] on div "Hardware Ordering" at bounding box center [62, 185] width 108 height 16
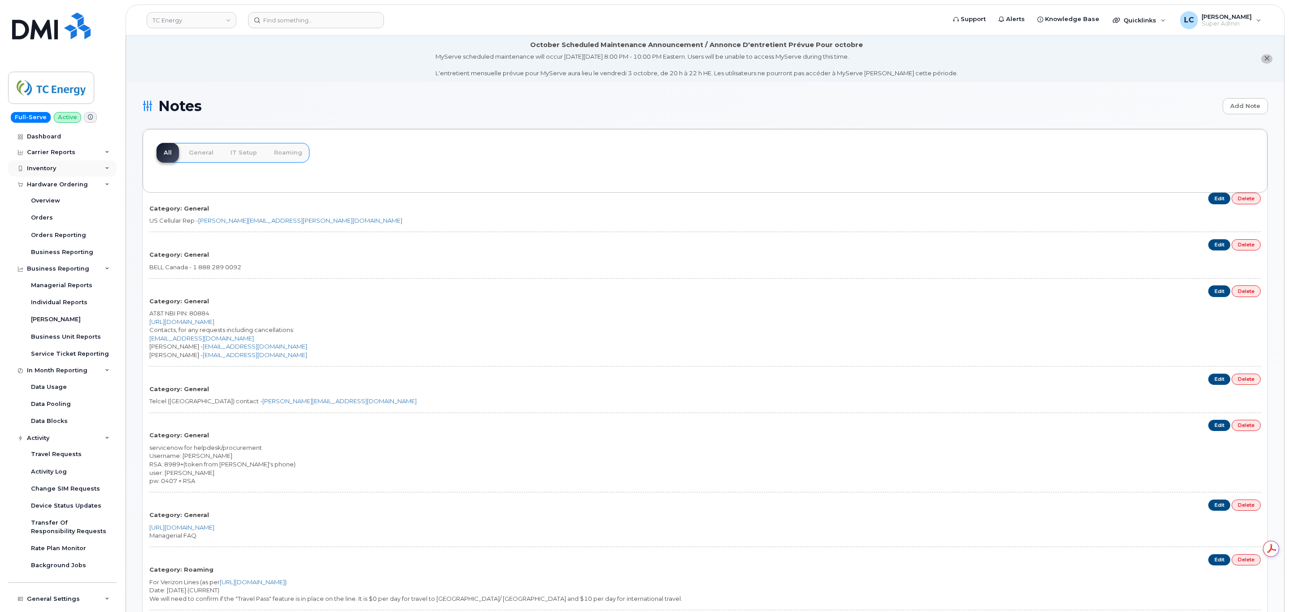
click at [91, 171] on div "Inventory" at bounding box center [62, 169] width 108 height 16
click at [95, 152] on div "Carrier Reports" at bounding box center [62, 152] width 108 height 16
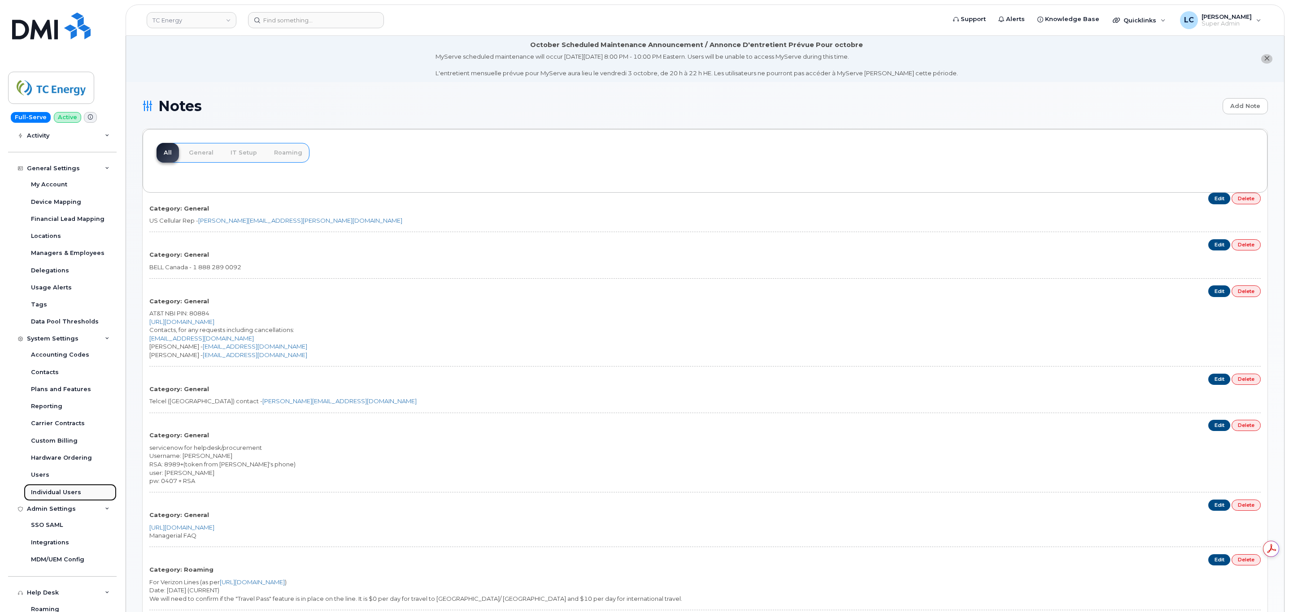
click at [78, 492] on link "Individual Users" at bounding box center [70, 492] width 93 height 17
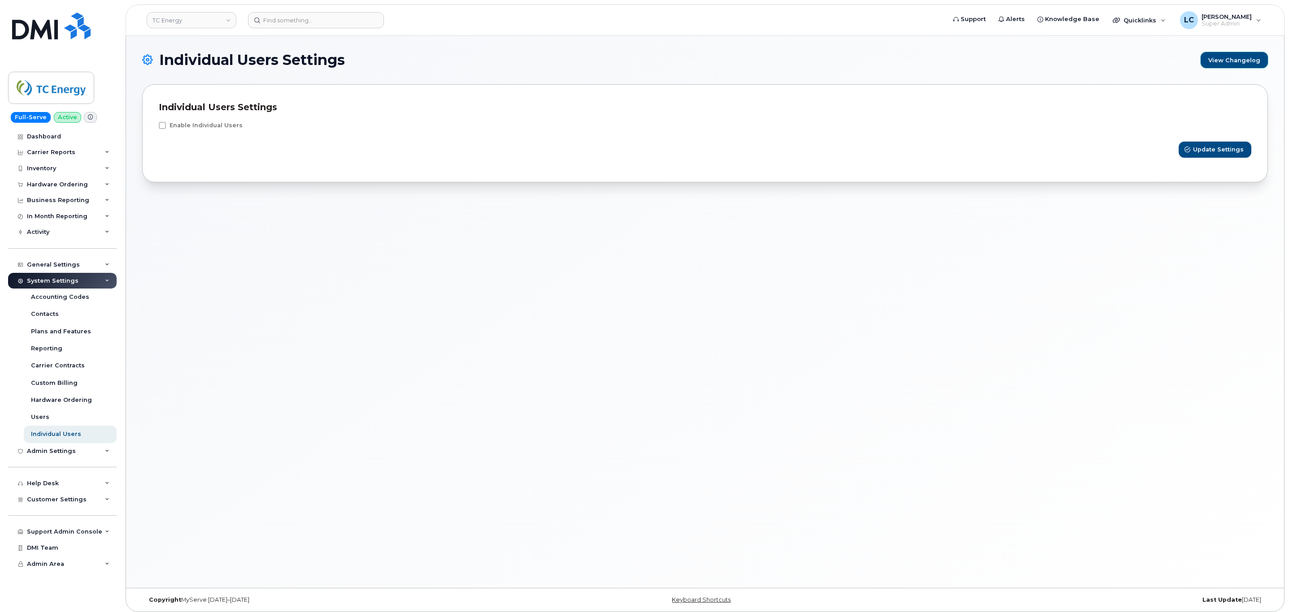
click at [1222, 63] on link "View Changelog" at bounding box center [1233, 60] width 67 height 16
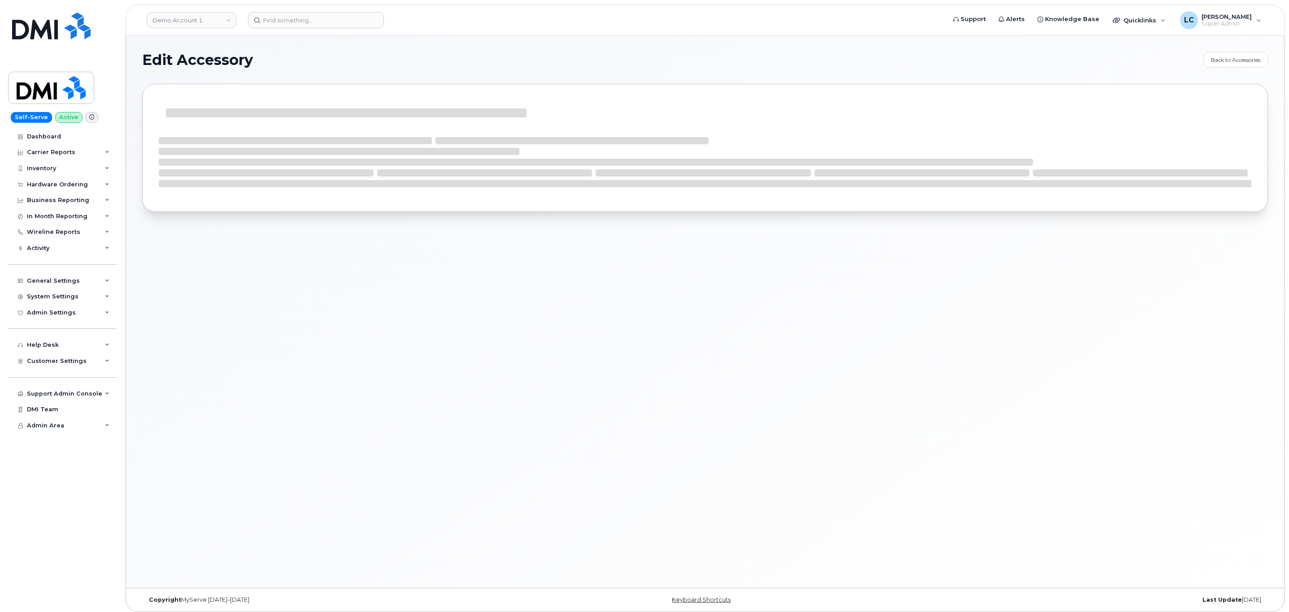
select select "Screen Protectors"
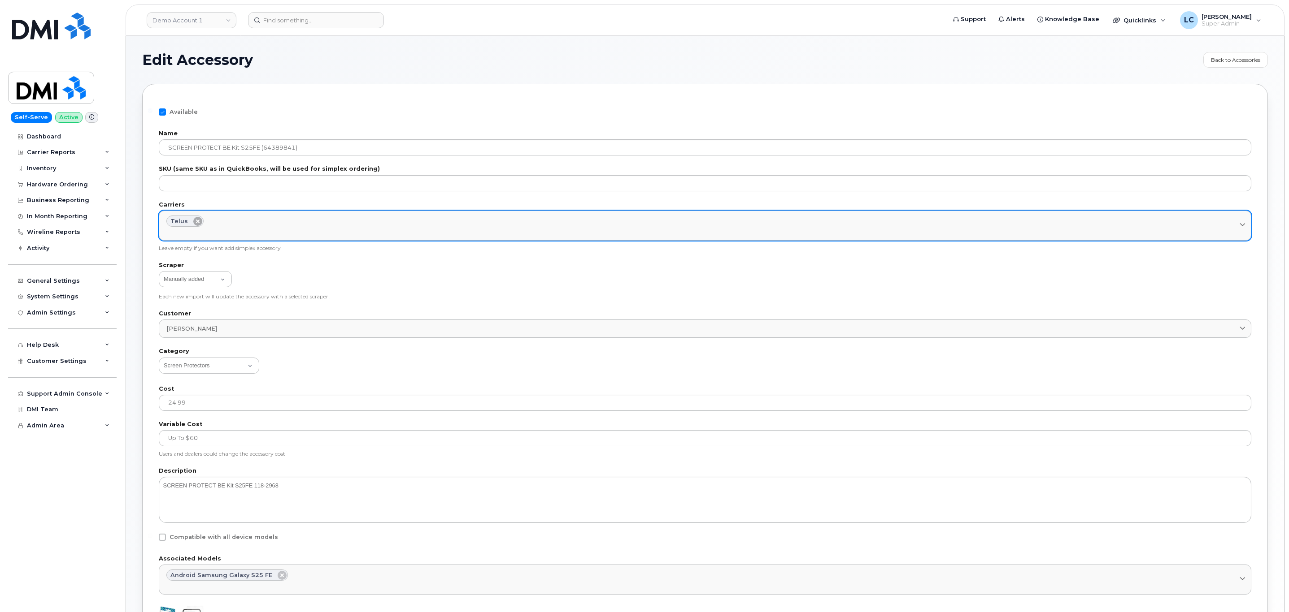
click at [196, 221] on icon at bounding box center [197, 221] width 9 height 9
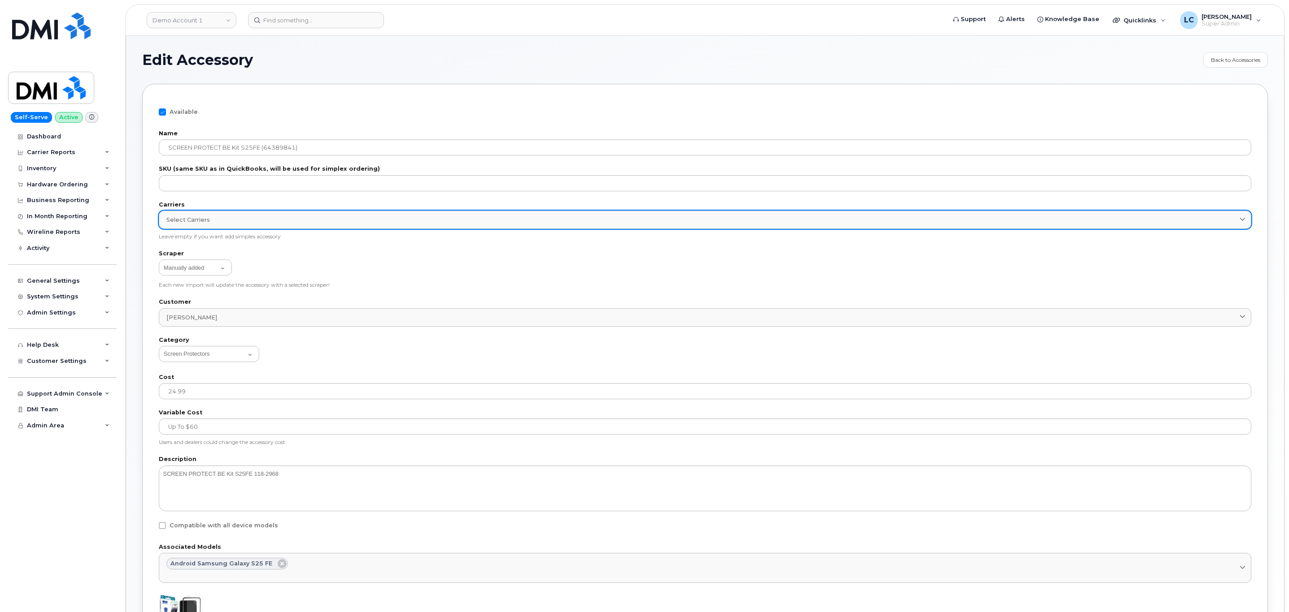
click at [221, 221] on div "Select Carriers" at bounding box center [704, 220] width 1077 height 9
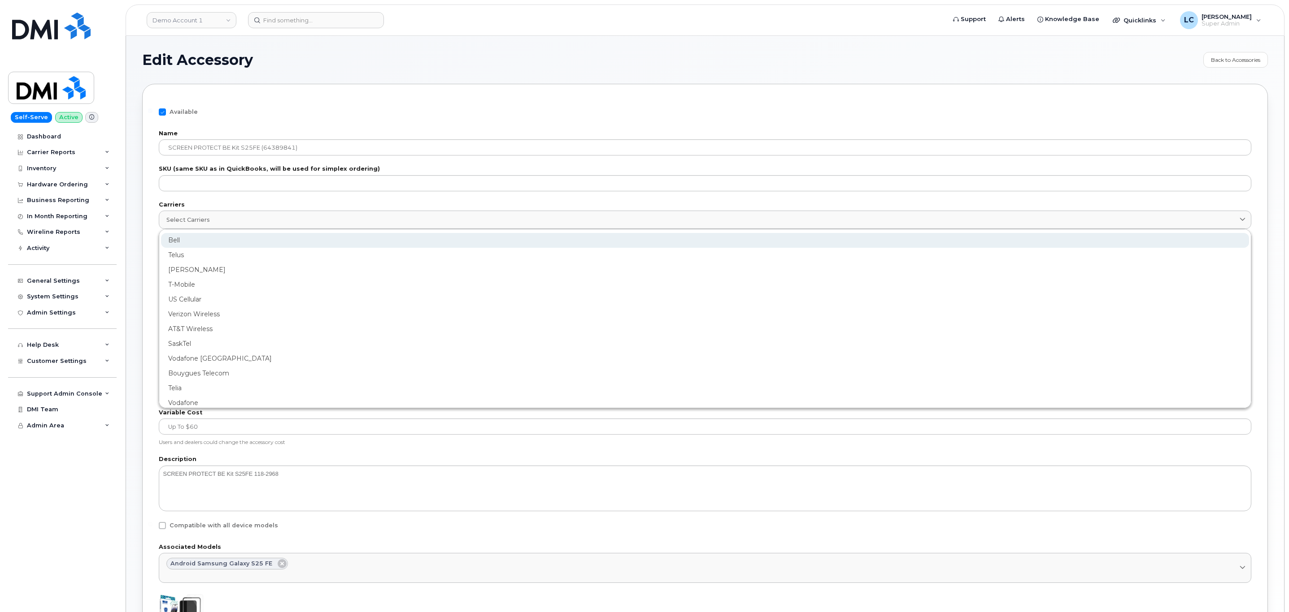
click at [205, 242] on div "Bell" at bounding box center [705, 240] width 1088 height 15
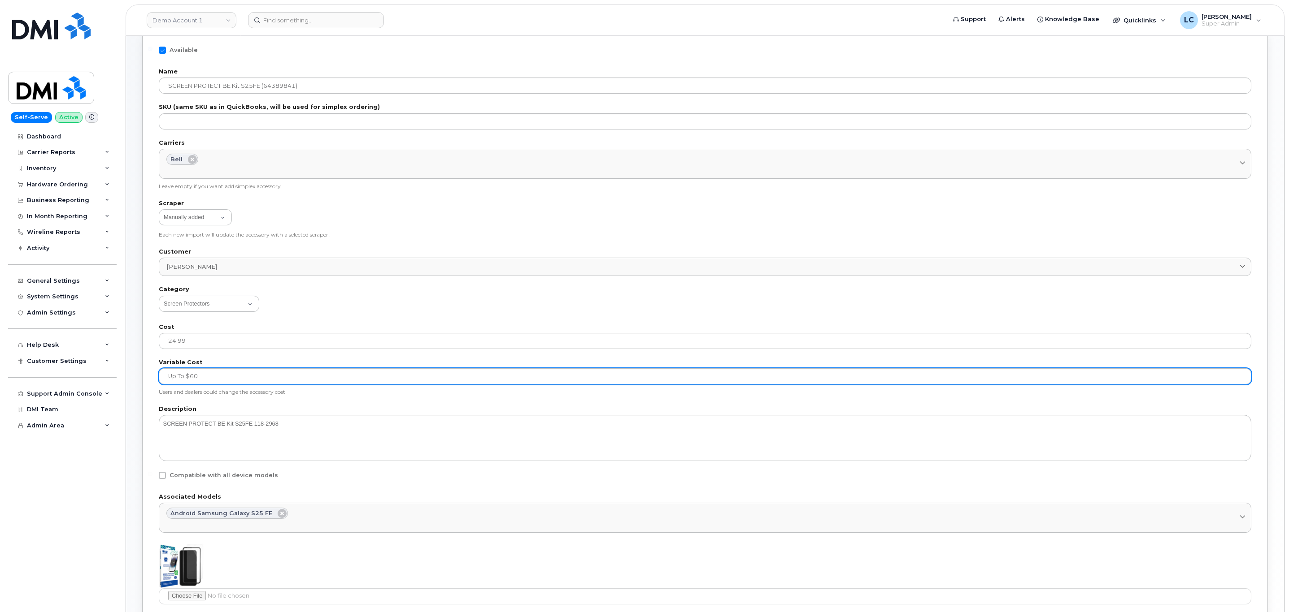
scroll to position [152, 0]
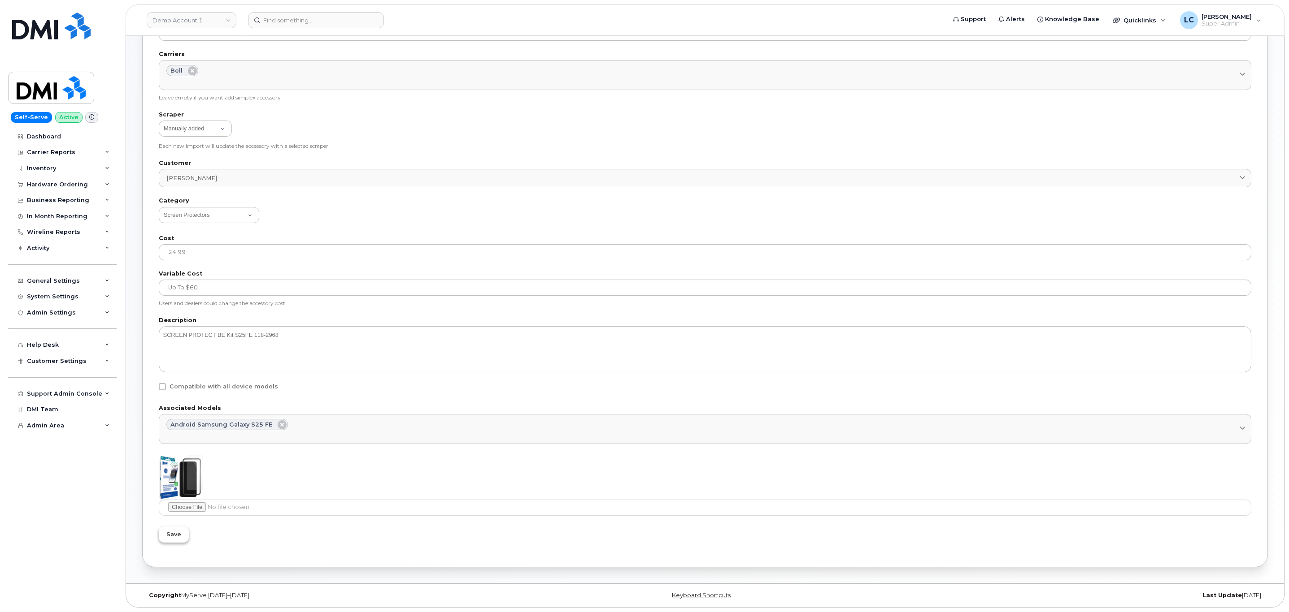
click at [179, 532] on span "Save" at bounding box center [173, 534] width 15 height 9
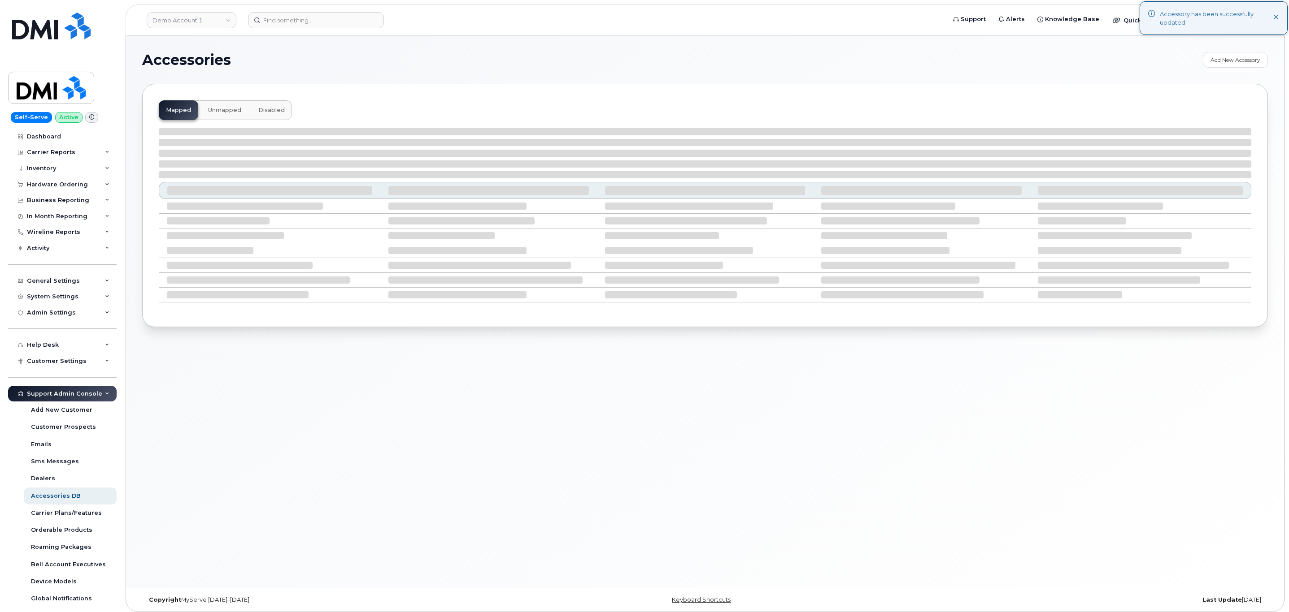
select select "null"
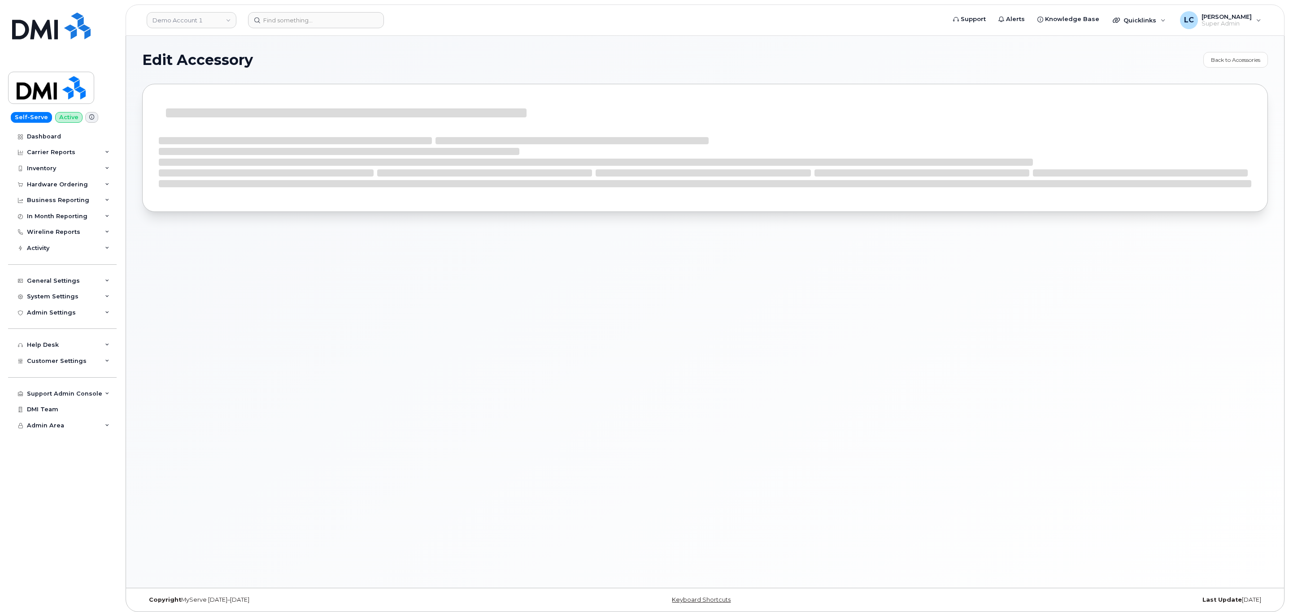
select select "Screen Protectors"
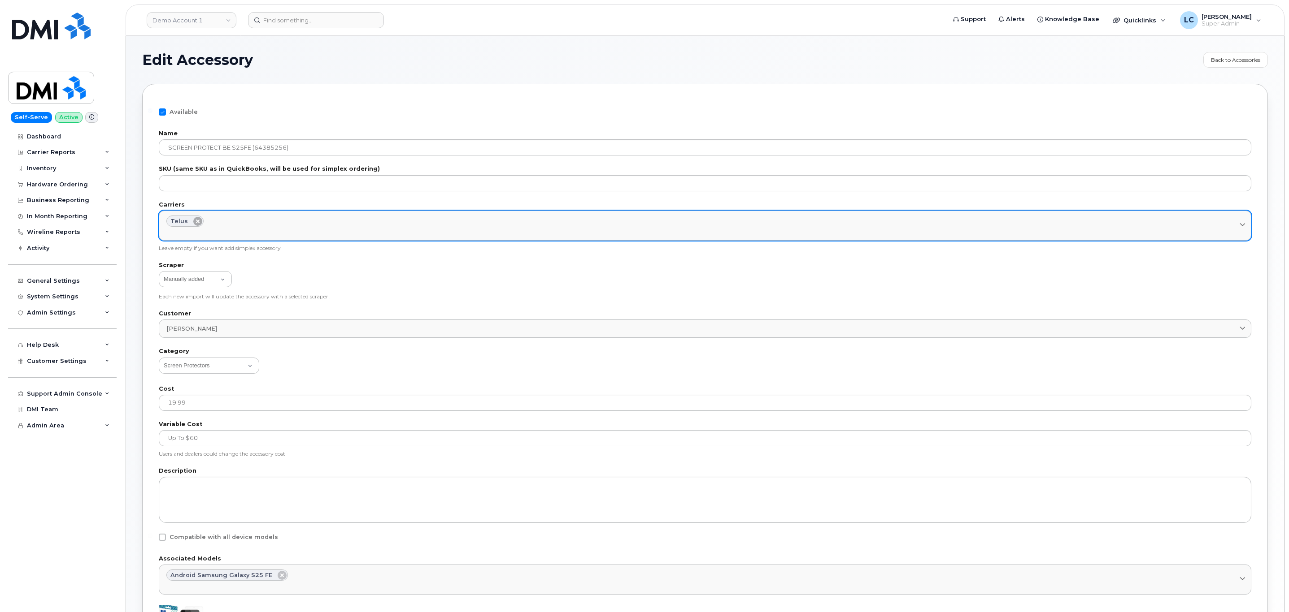
click at [197, 222] on icon at bounding box center [197, 221] width 9 height 9
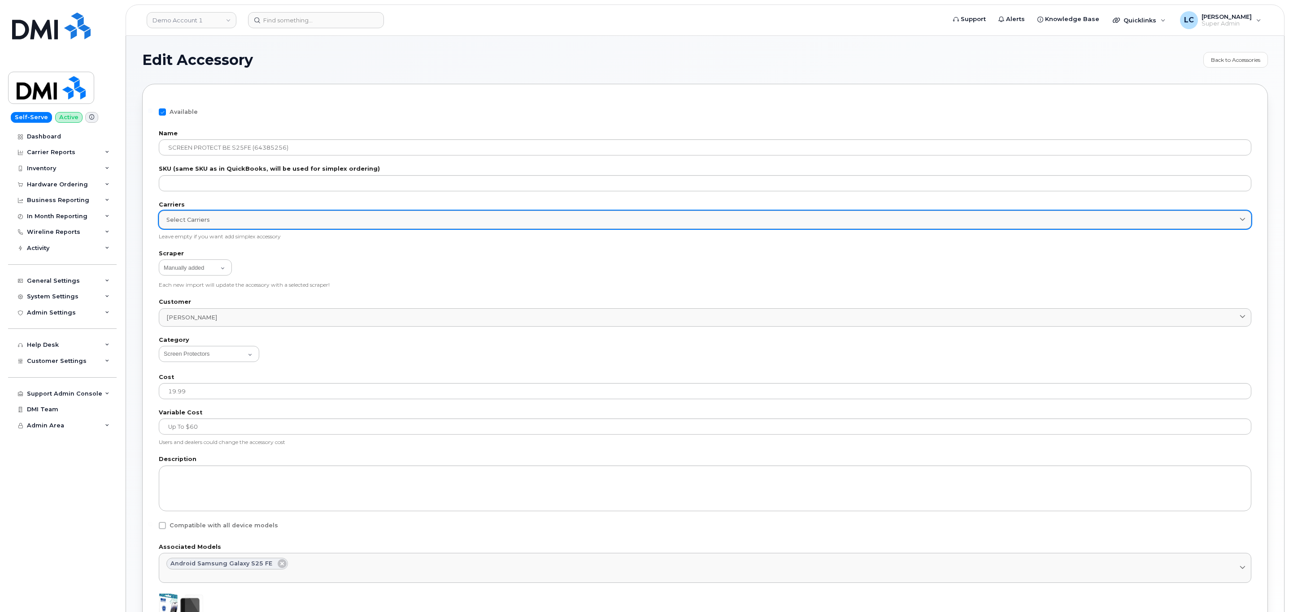
click at [237, 221] on div "Select Carriers" at bounding box center [704, 220] width 1077 height 9
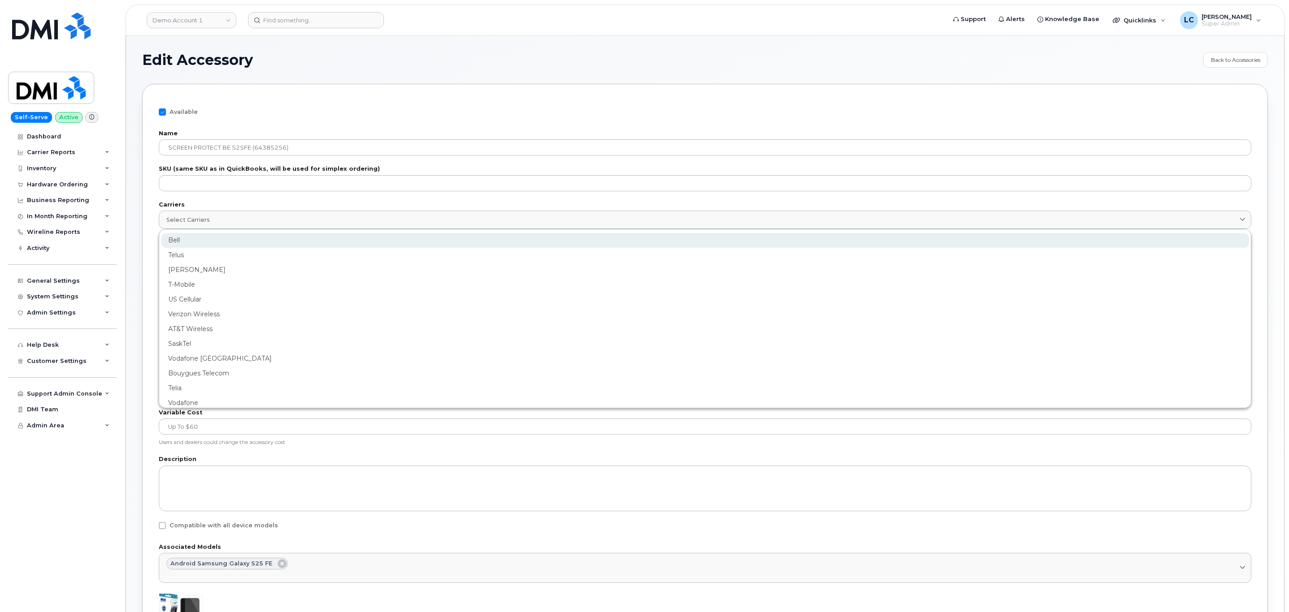
click at [212, 246] on div "Bell" at bounding box center [705, 240] width 1088 height 15
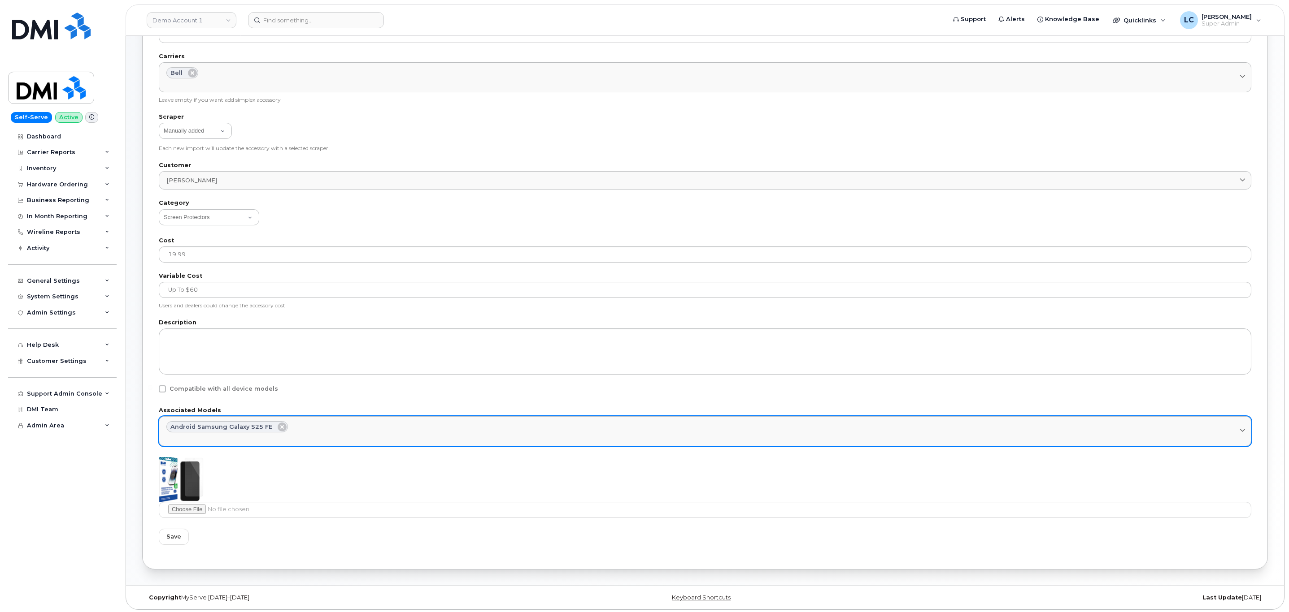
scroll to position [152, 0]
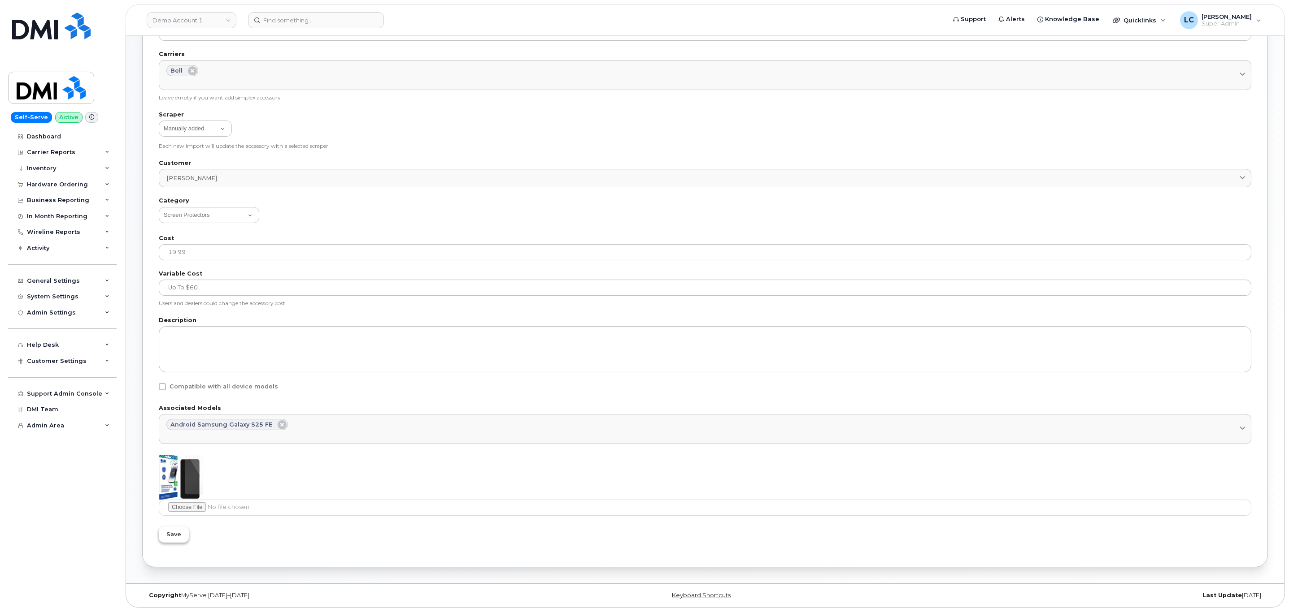
click at [174, 530] on span "Save" at bounding box center [173, 534] width 15 height 9
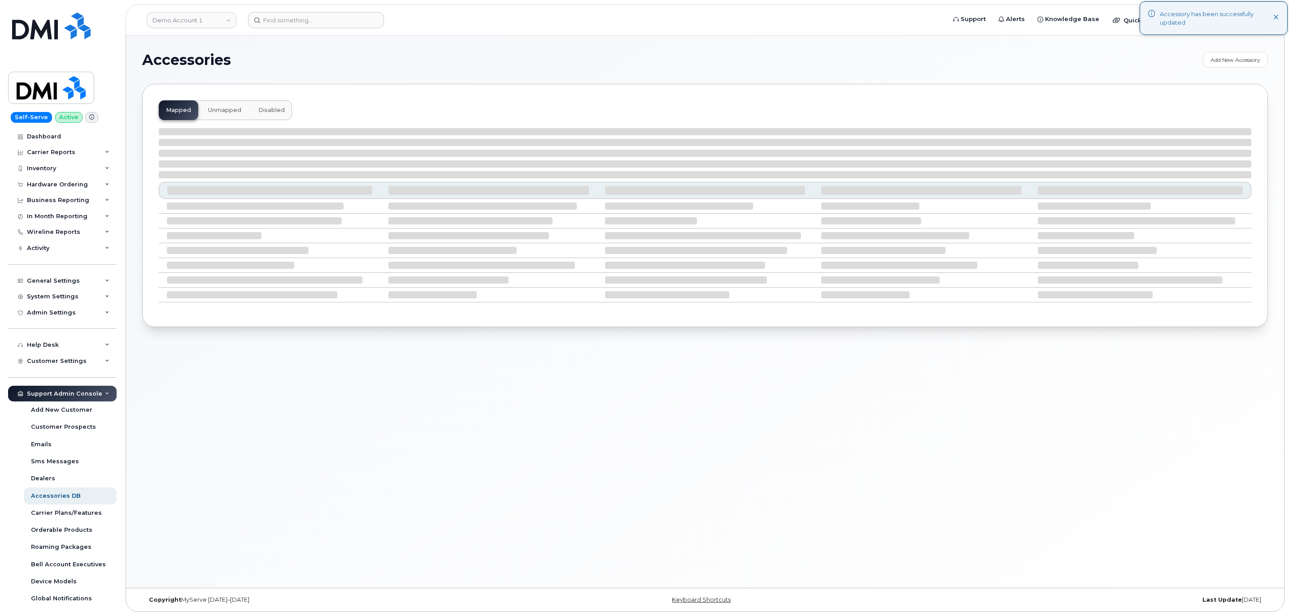
select select "null"
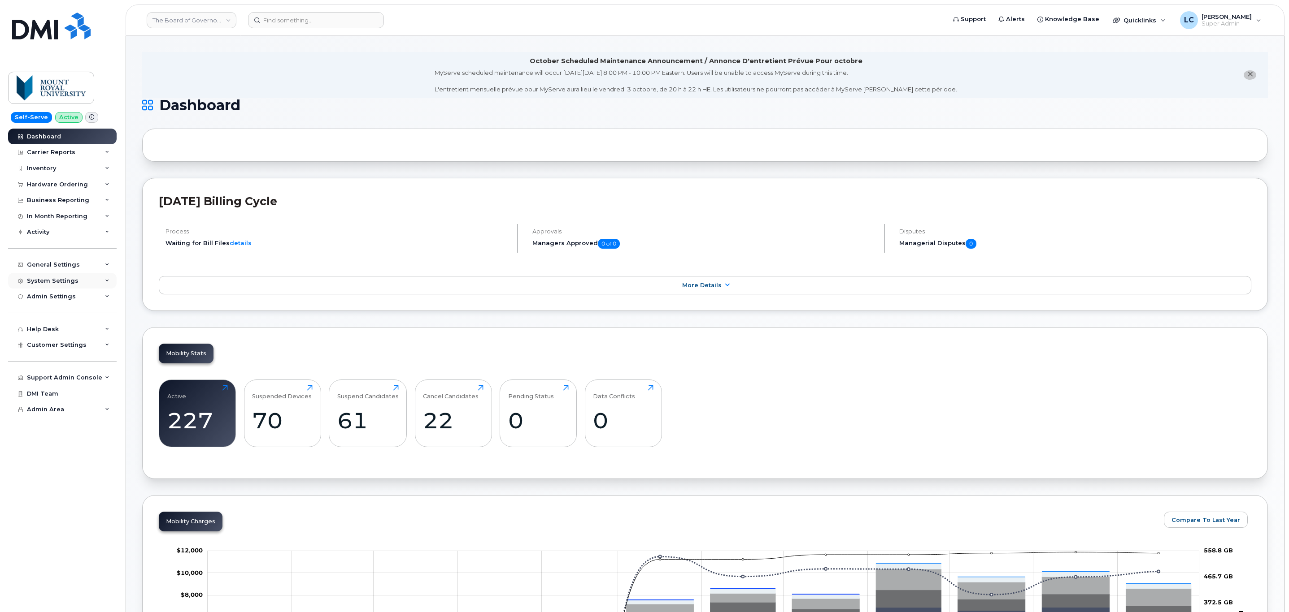
click at [87, 278] on div "System Settings" at bounding box center [62, 281] width 108 height 16
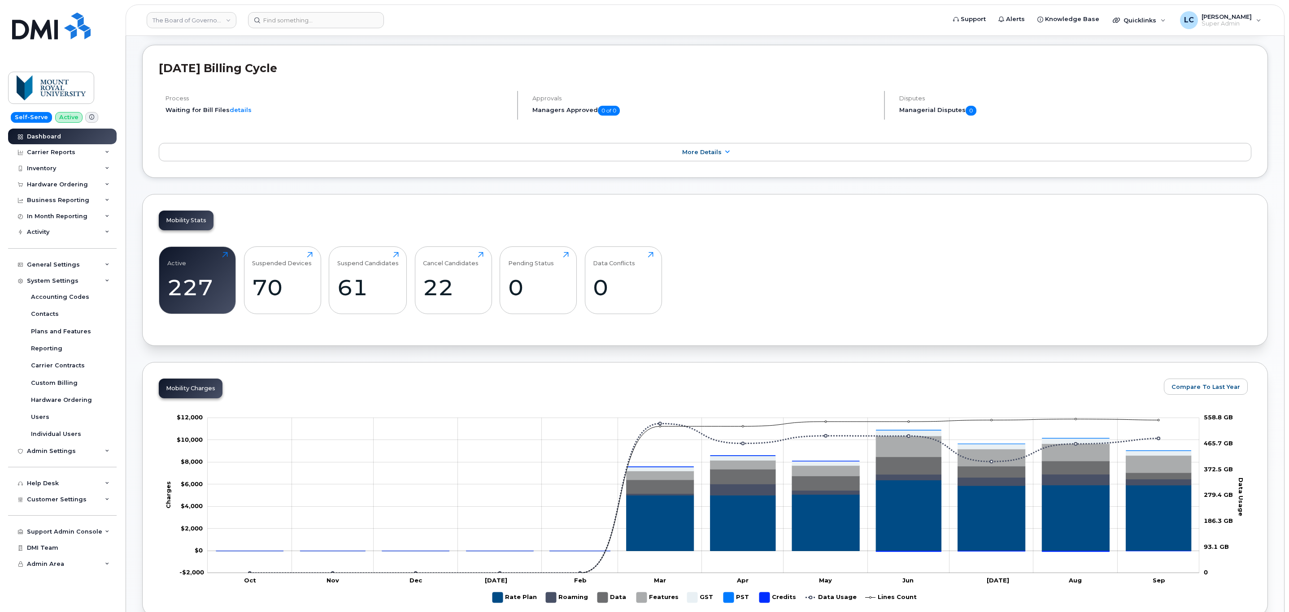
scroll to position [202, 0]
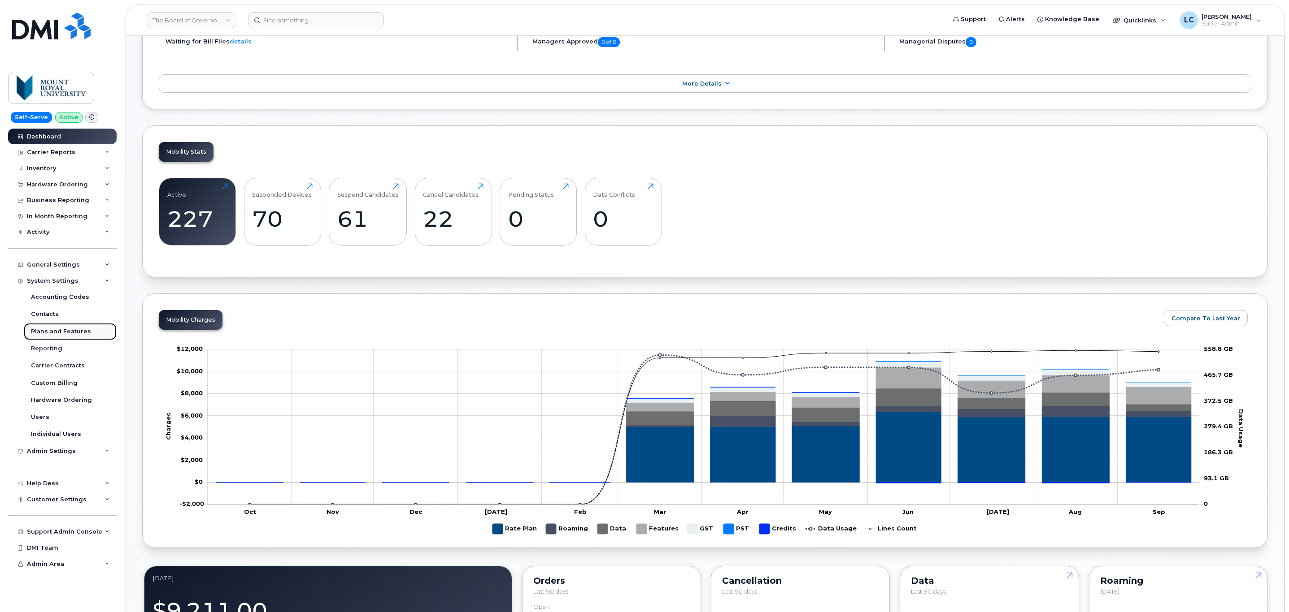
click at [69, 334] on div "Plans and Features" at bounding box center [61, 332] width 60 height 8
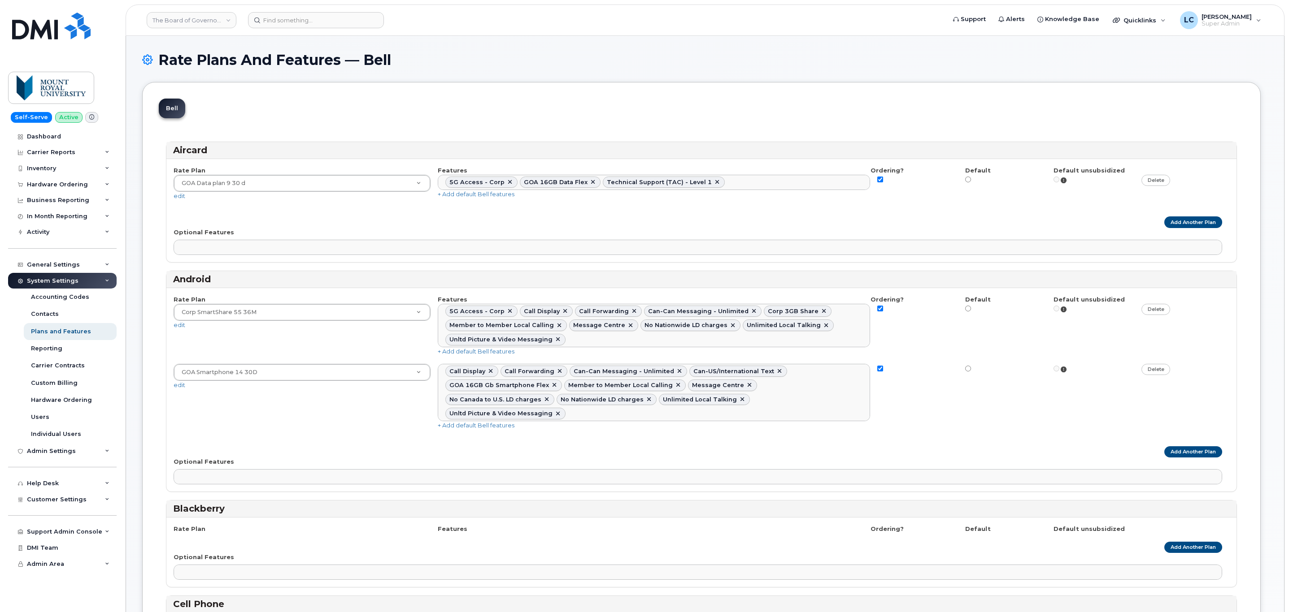
select select
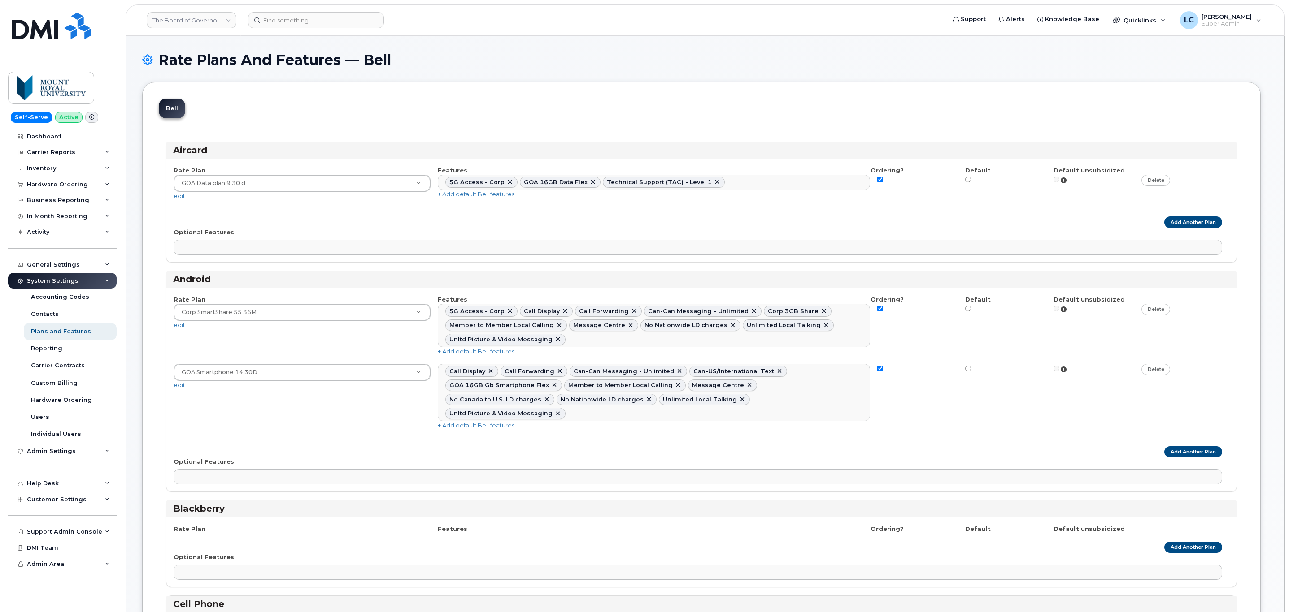
select select
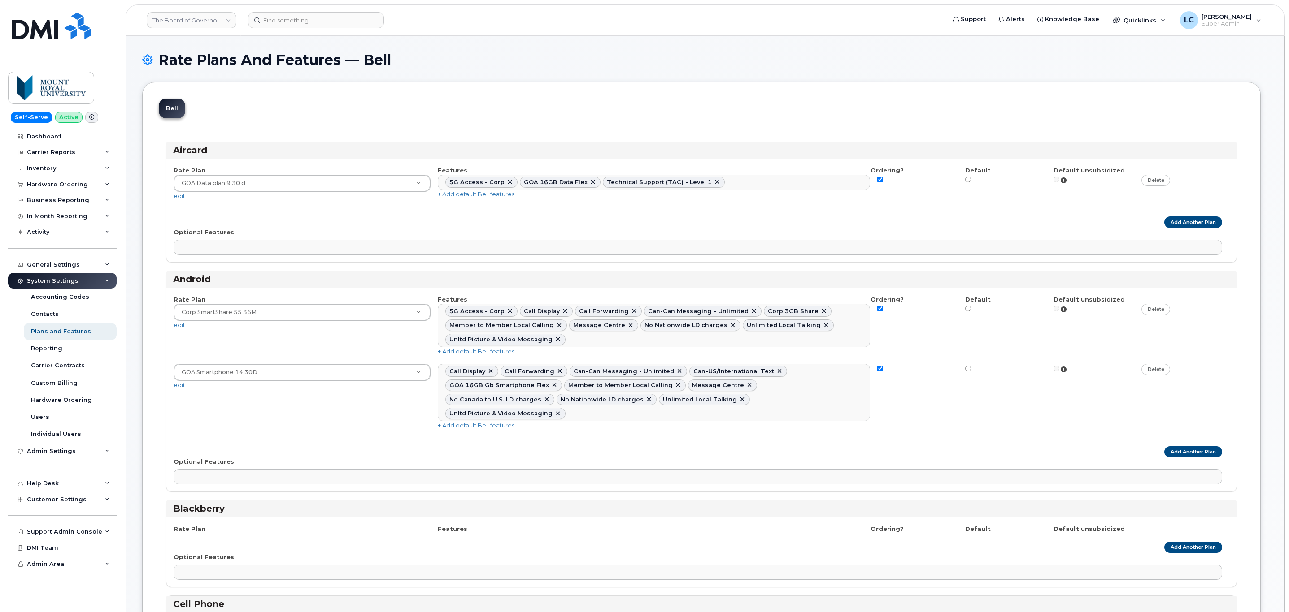
select select
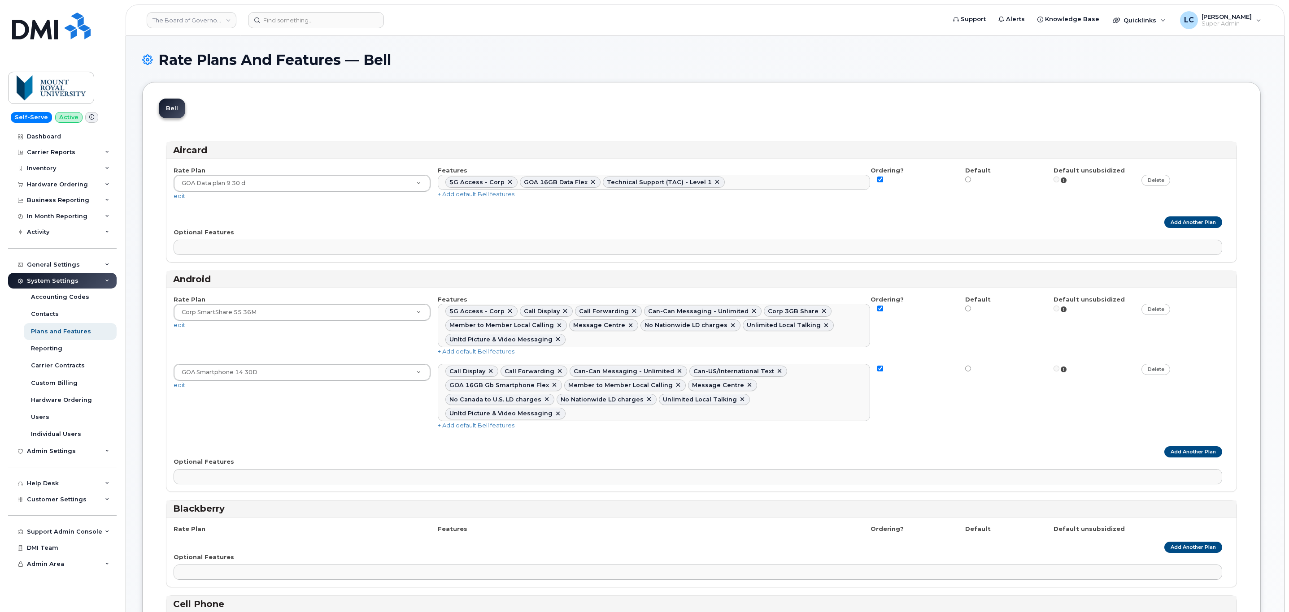
select select
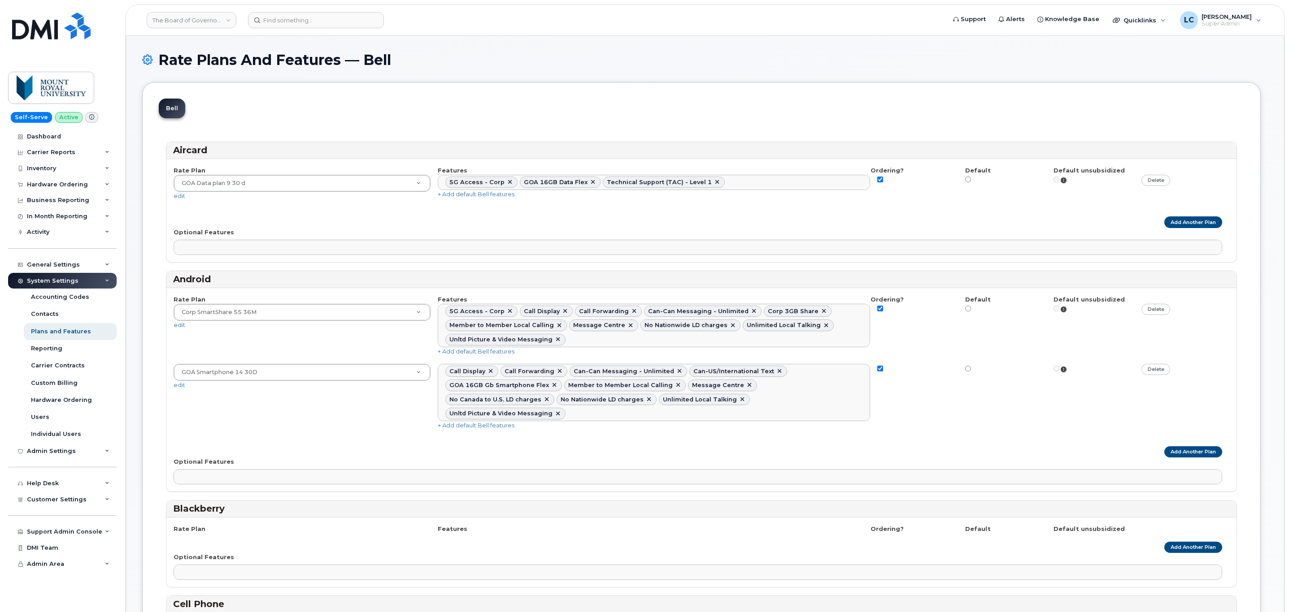
select select
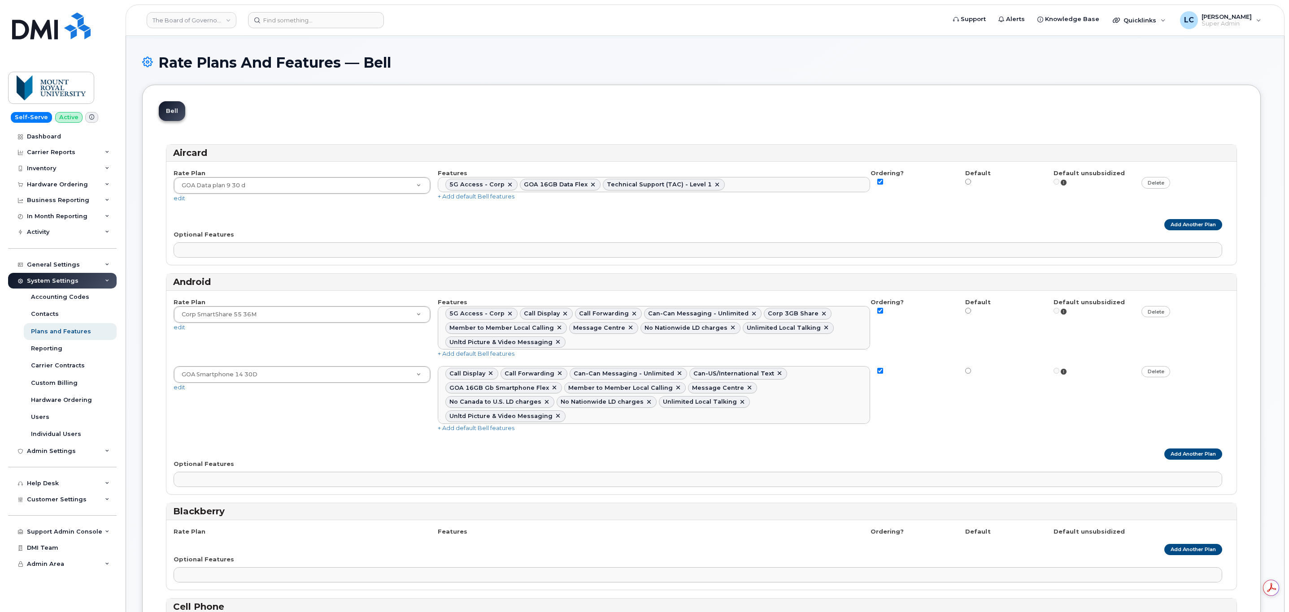
scroll to position [67, 0]
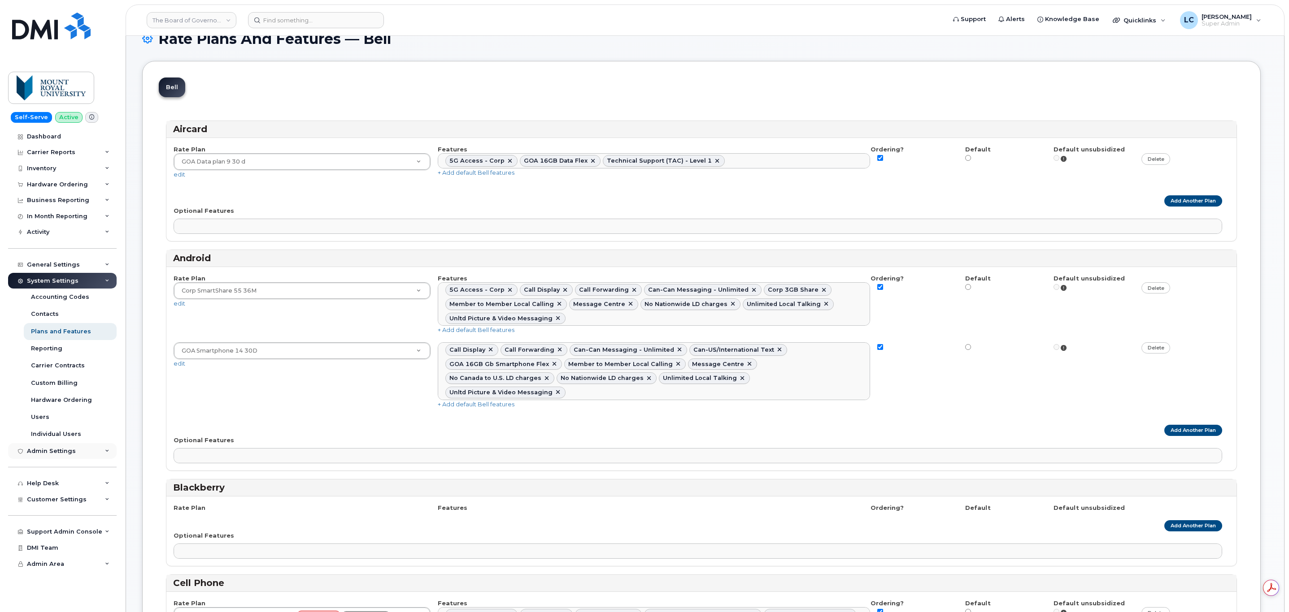
click at [82, 452] on div "Admin Settings" at bounding box center [62, 451] width 108 height 16
click at [66, 479] on link "Integrations" at bounding box center [70, 485] width 93 height 17
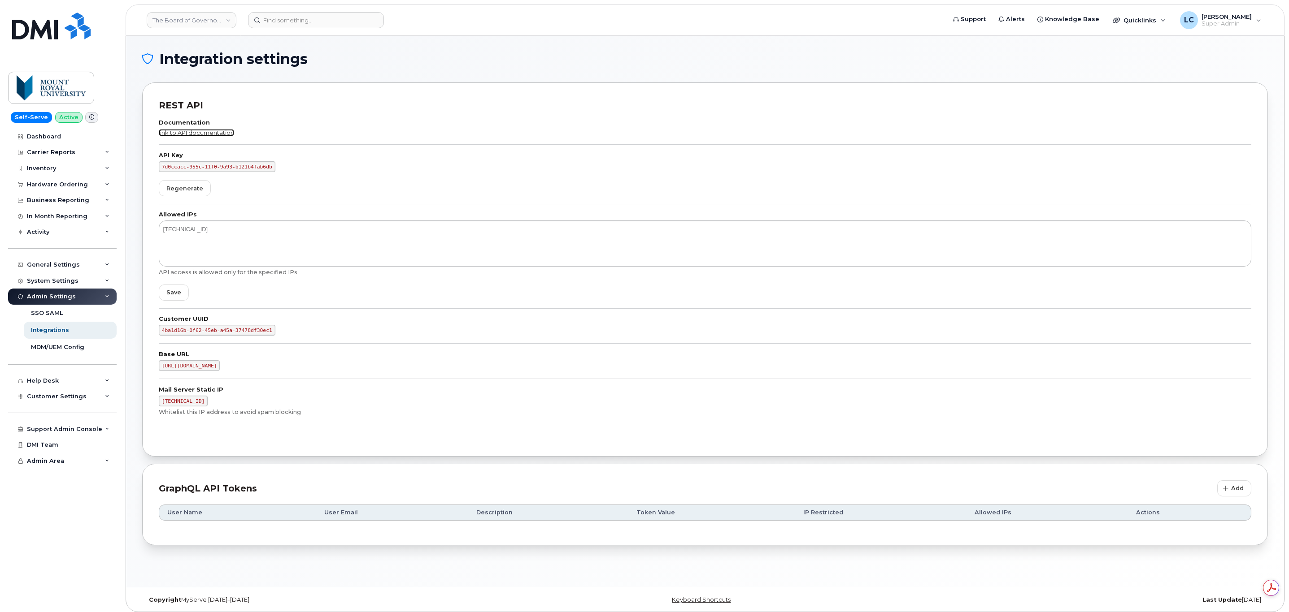
click at [220, 132] on link "link to API documentation" at bounding box center [196, 132] width 75 height 7
